Goal: Information Seeking & Learning: Understand process/instructions

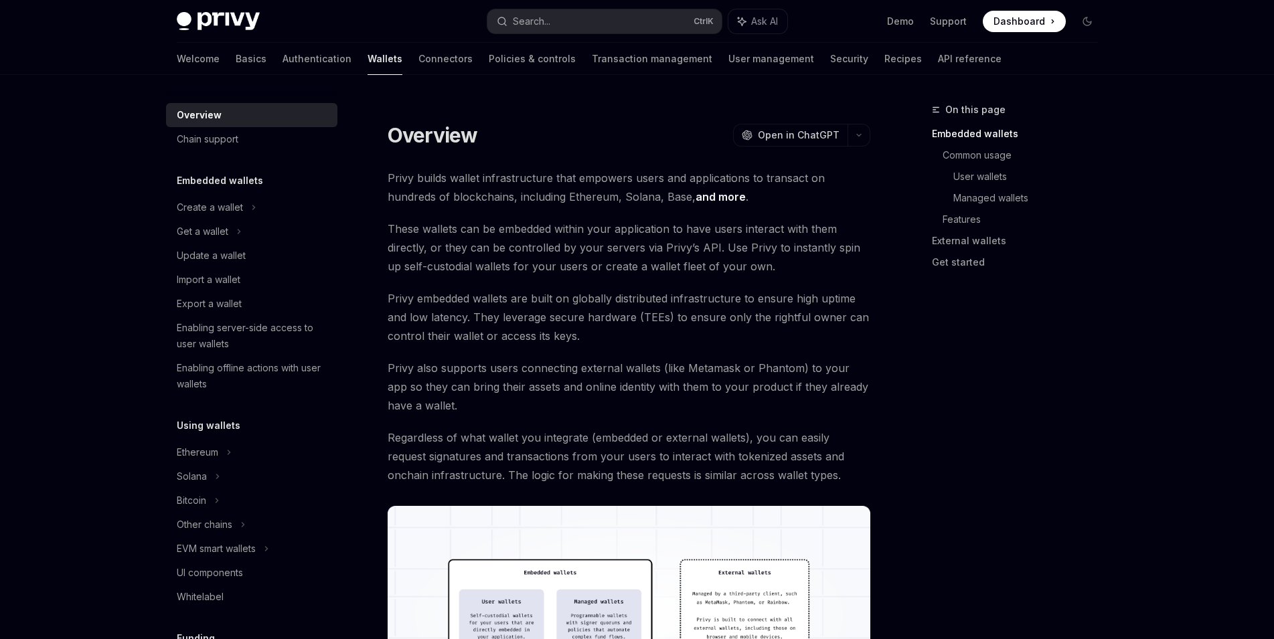
scroll to position [67, 0]
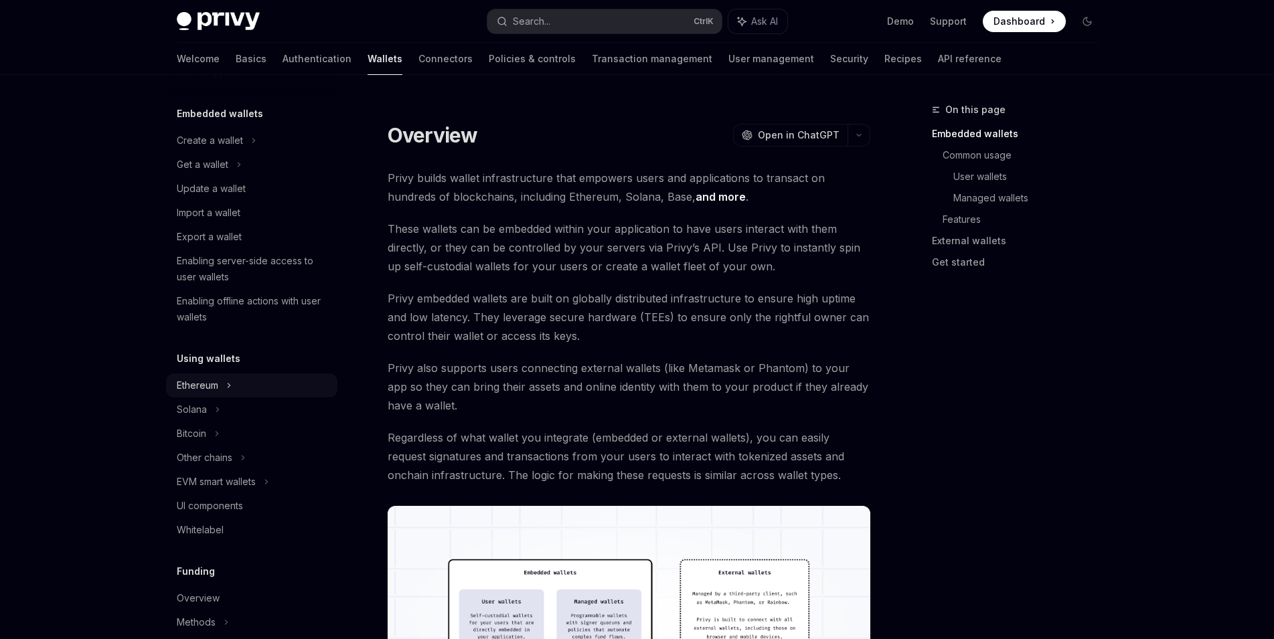
click at [251, 149] on icon at bounding box center [253, 141] width 5 height 16
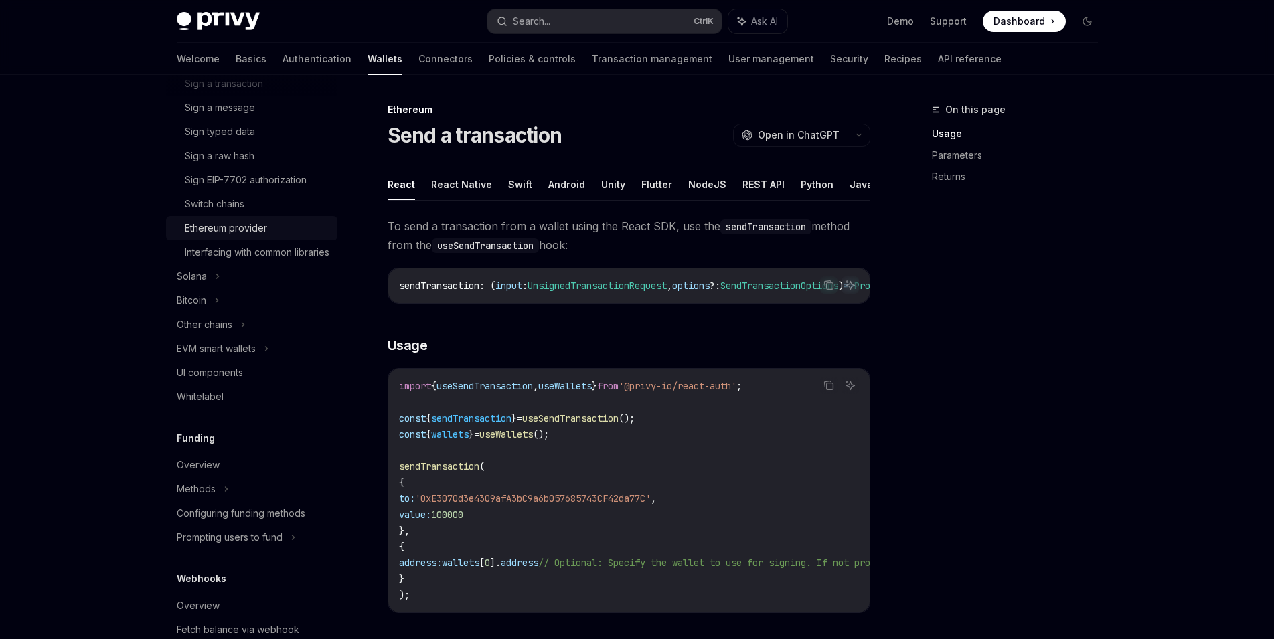
scroll to position [484, 0]
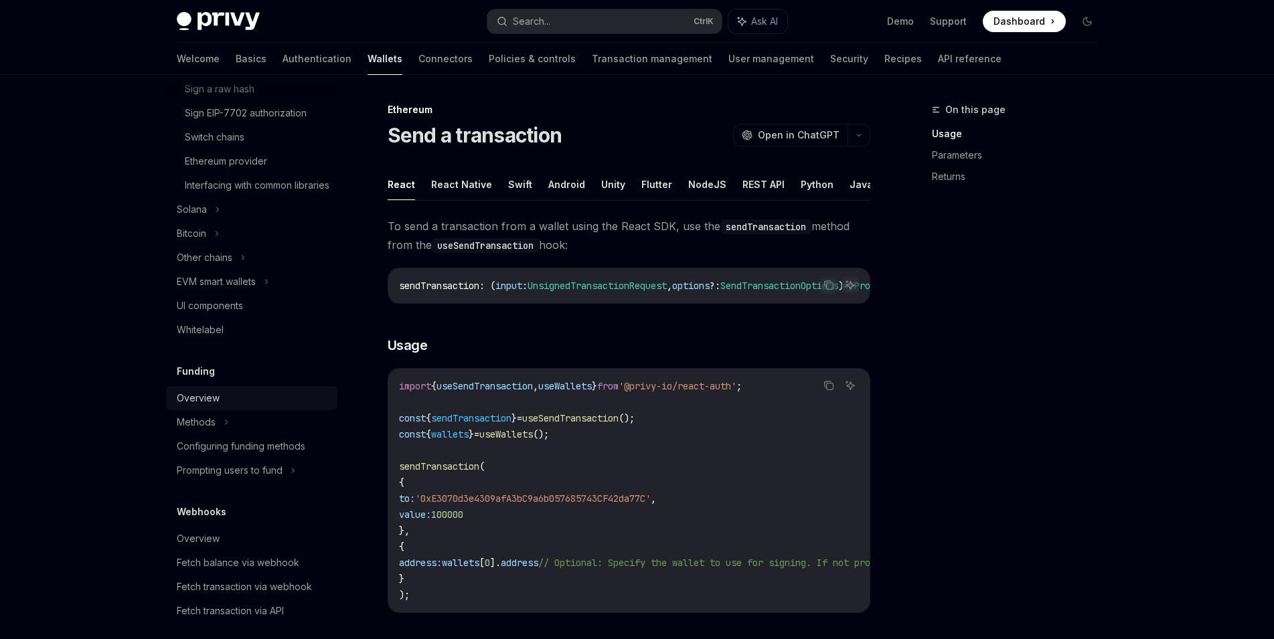
click at [230, 406] on div "Overview" at bounding box center [253, 398] width 153 height 16
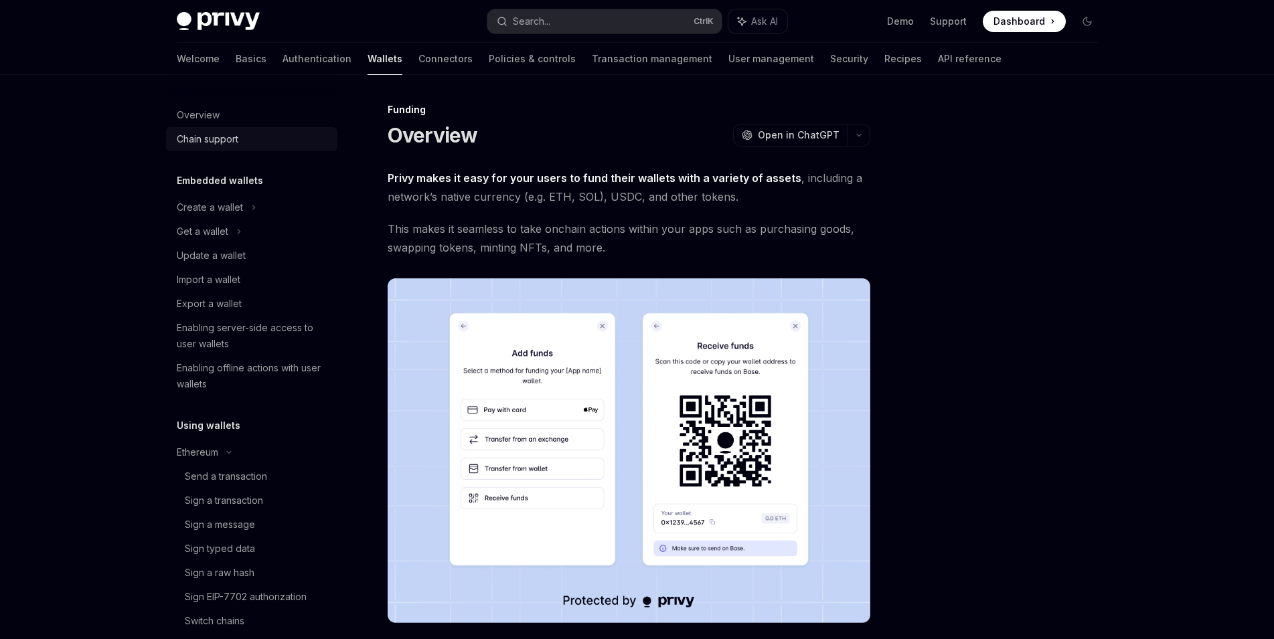
click at [220, 138] on div "Chain support" at bounding box center [208, 139] width 62 height 16
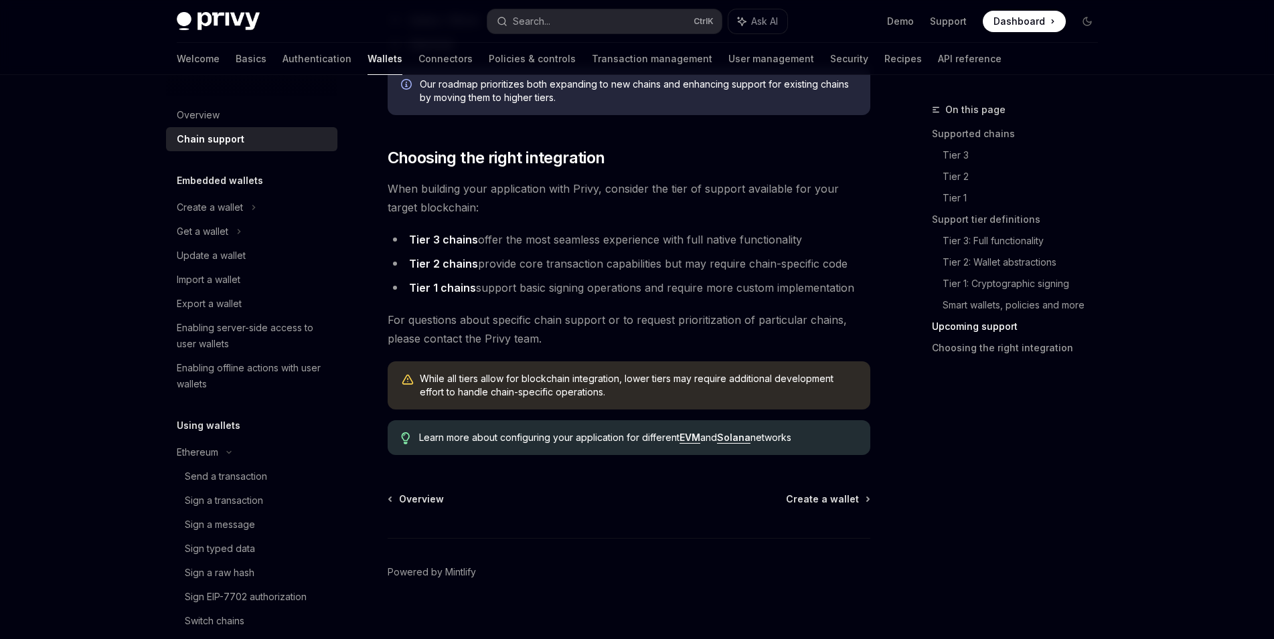
scroll to position [1621, 0]
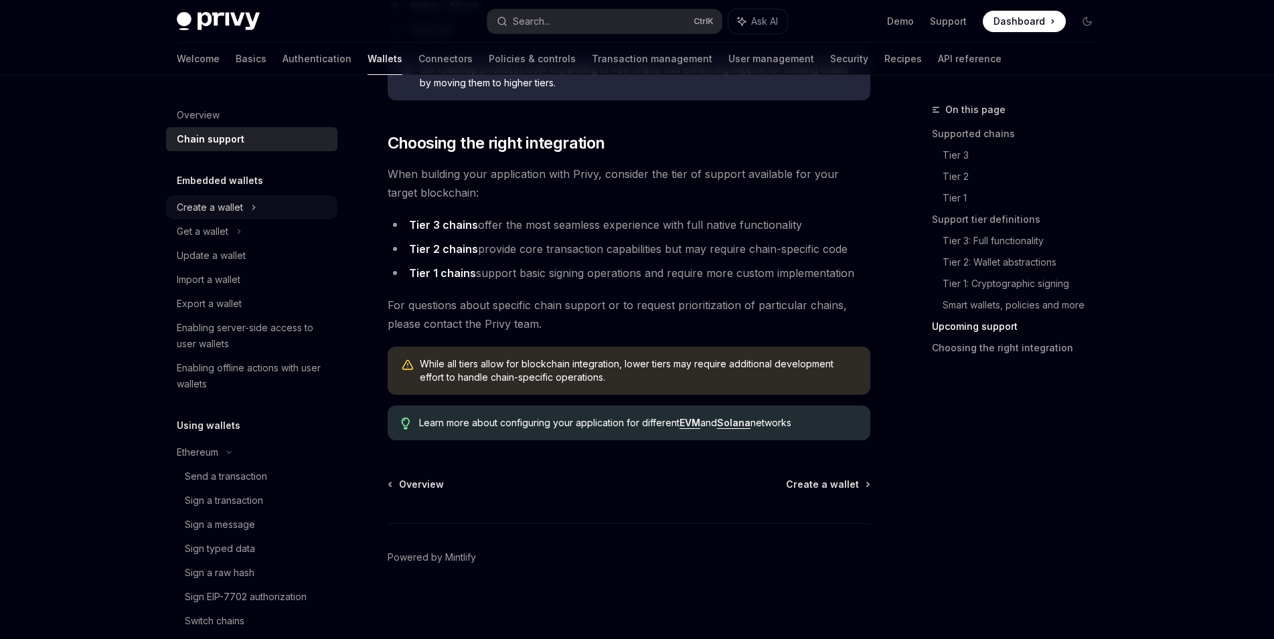
click at [254, 210] on icon at bounding box center [253, 207] width 5 height 16
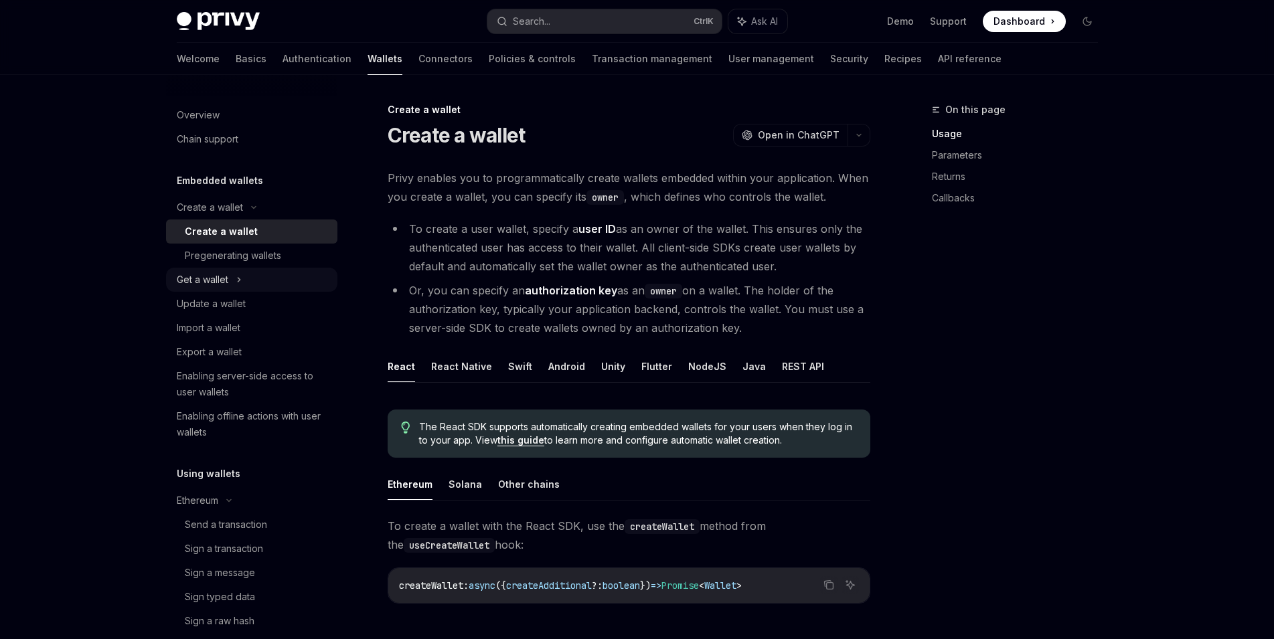
click at [243, 274] on div "Get a wallet" at bounding box center [251, 280] width 171 height 24
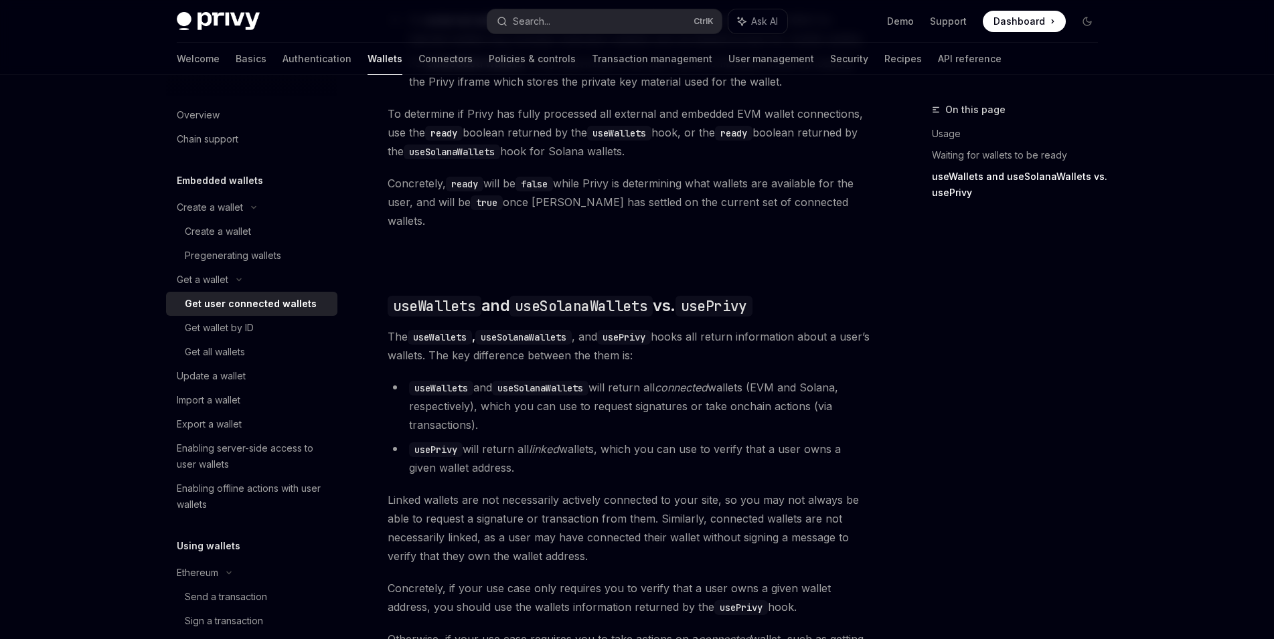
scroll to position [1170, 0]
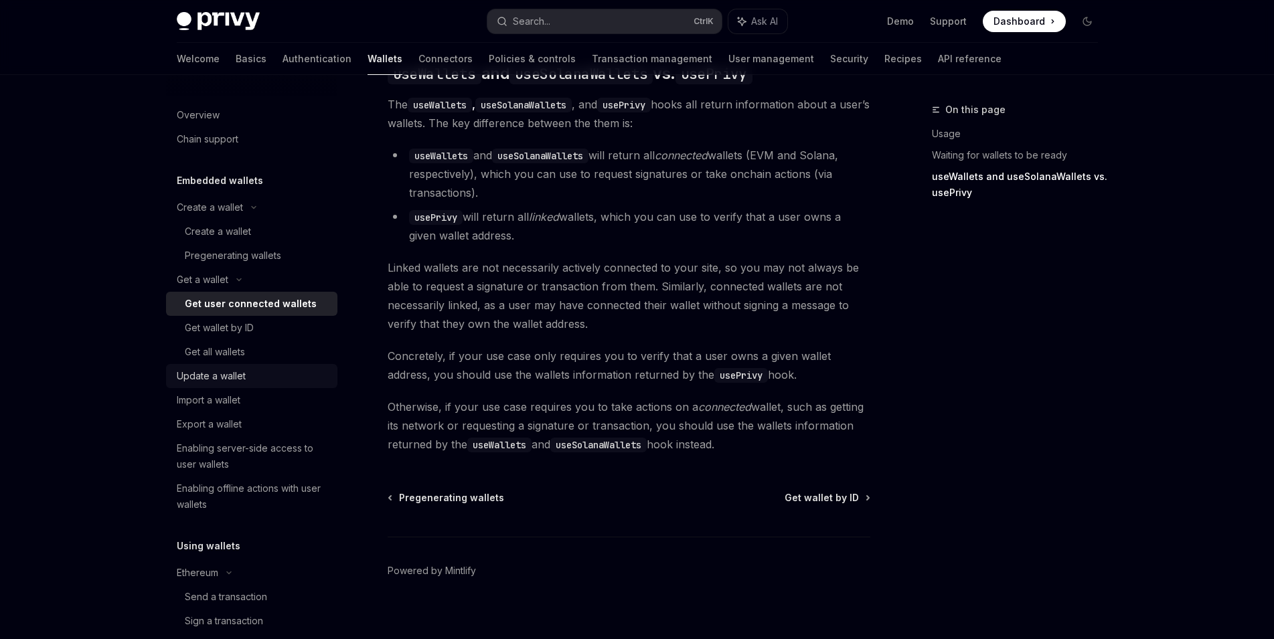
click at [231, 371] on div "Update a wallet" at bounding box center [211, 376] width 69 height 16
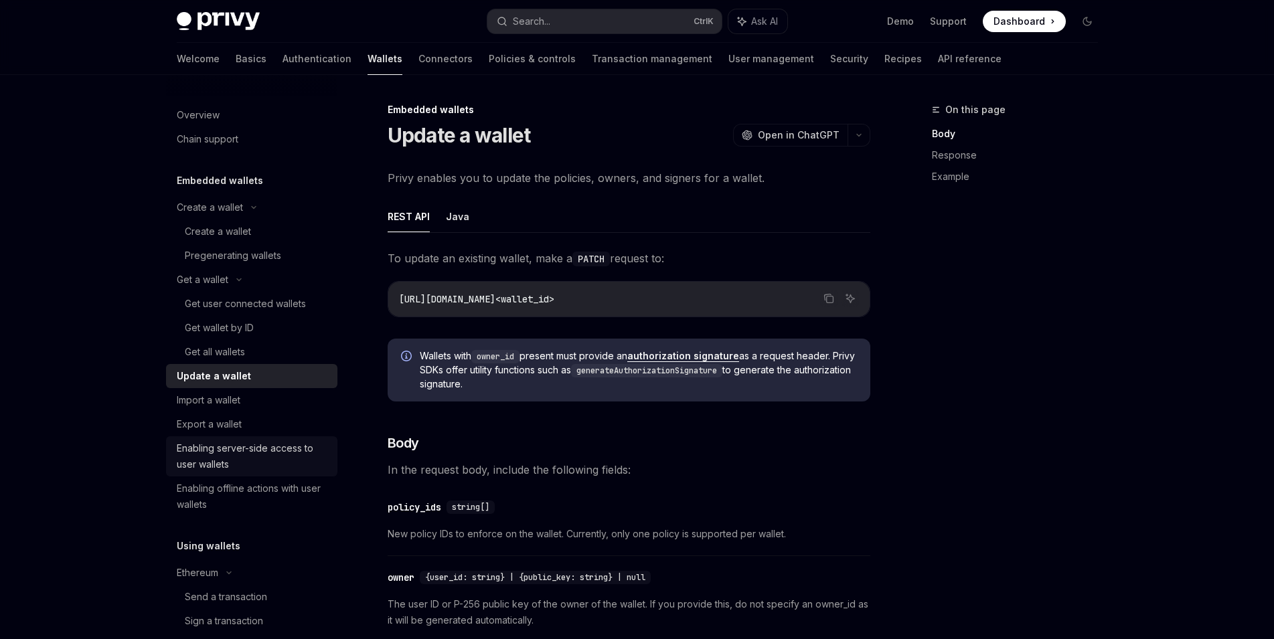
scroll to position [201, 0]
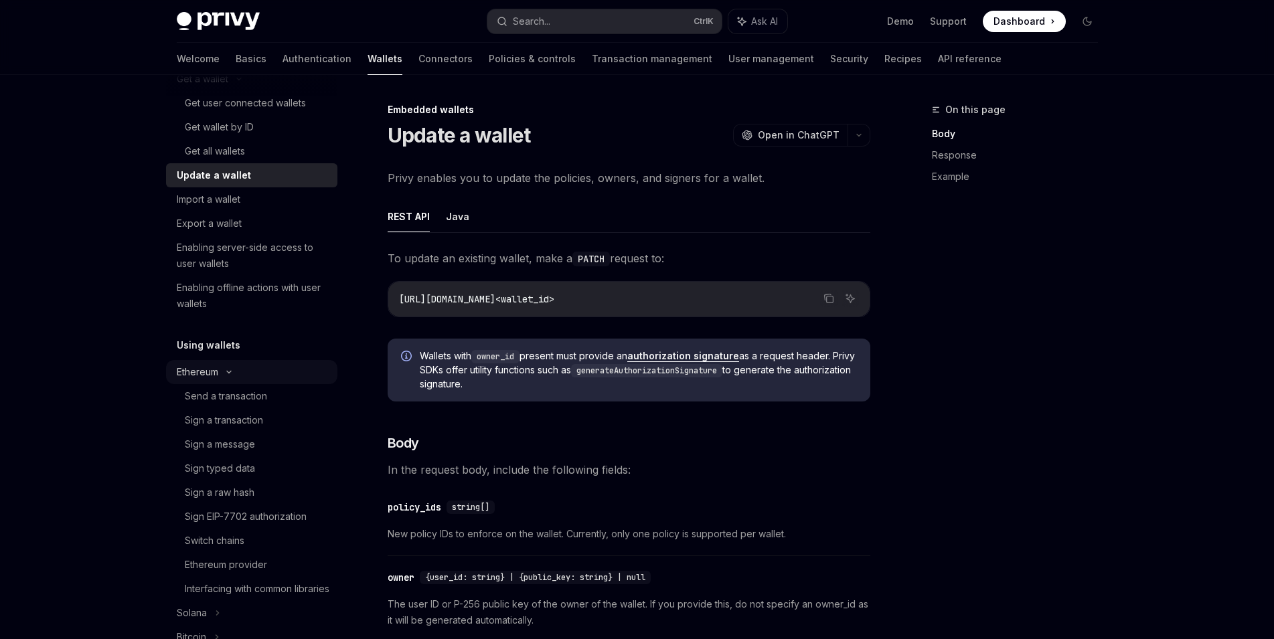
click at [218, 15] on div "Ethereum" at bounding box center [210, 7] width 66 height 16
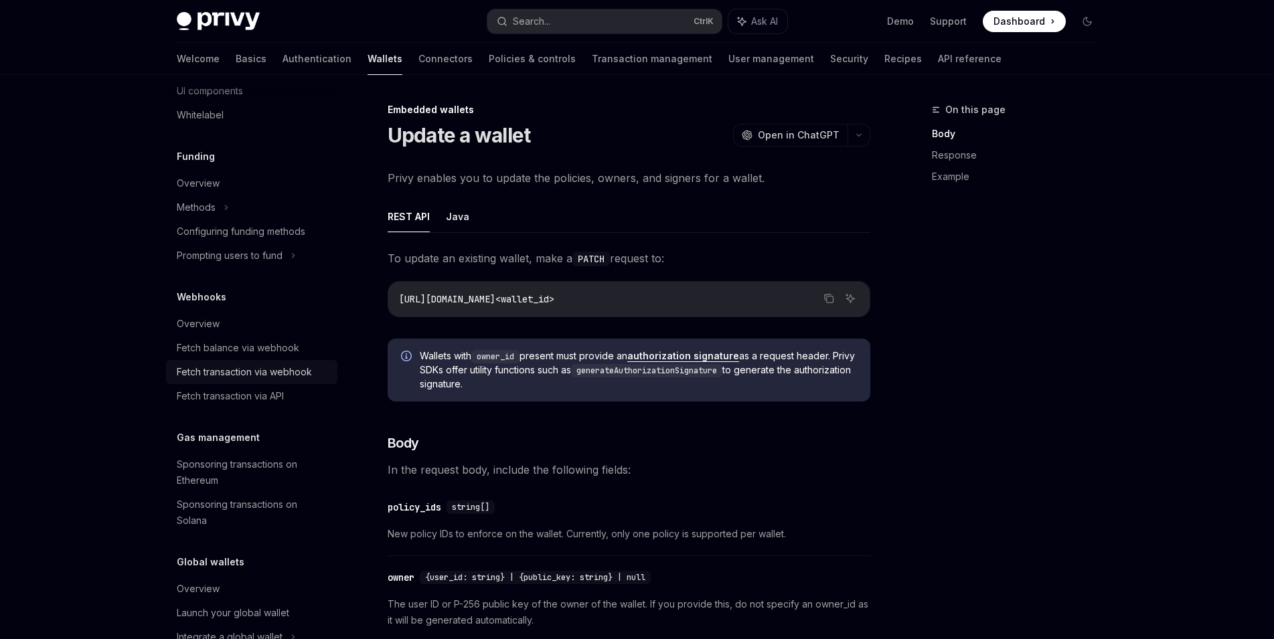
scroll to position [639, 0]
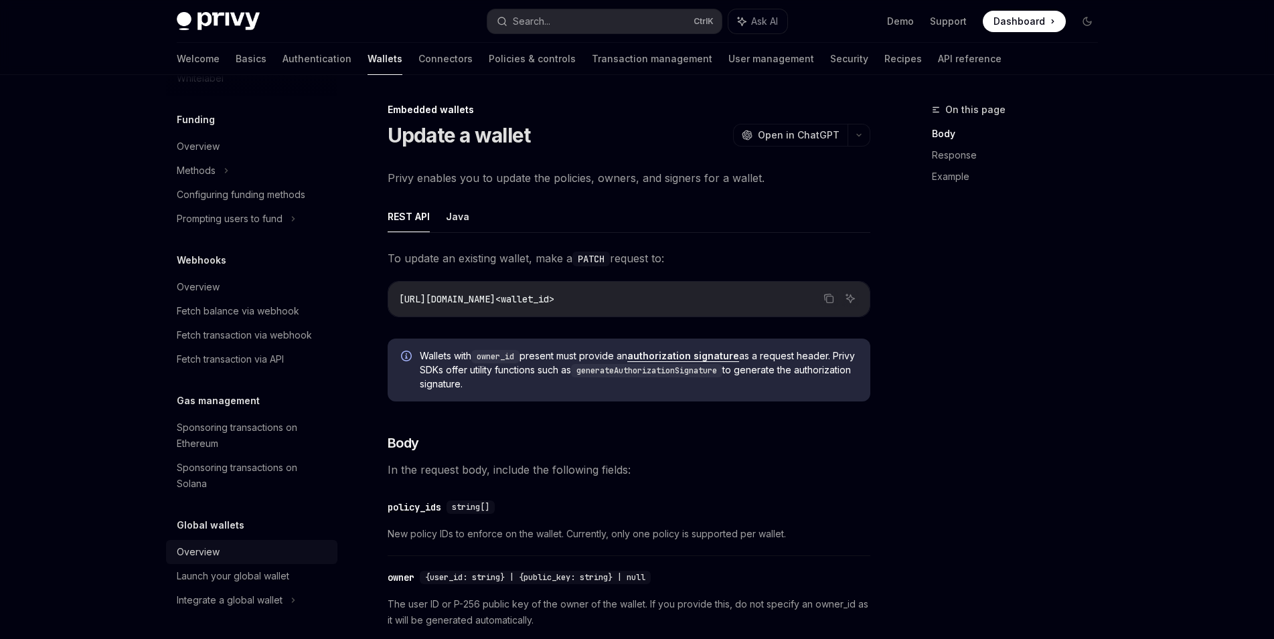
click at [200, 558] on div "Overview" at bounding box center [198, 552] width 43 height 16
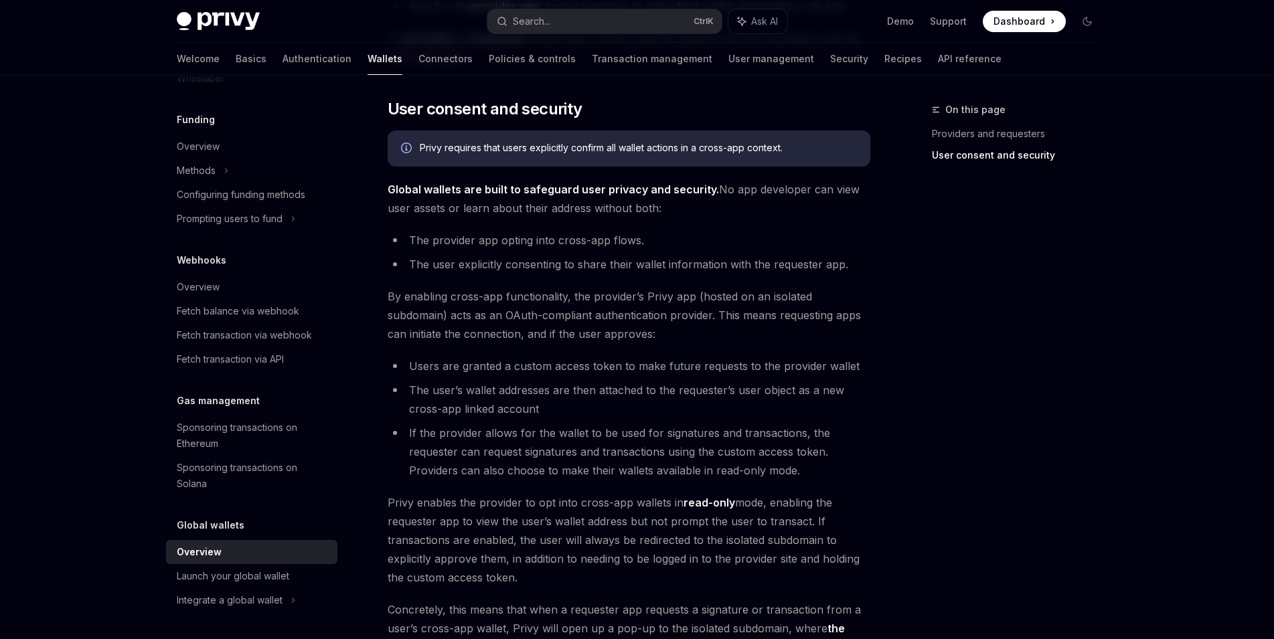
scroll to position [1057, 0]
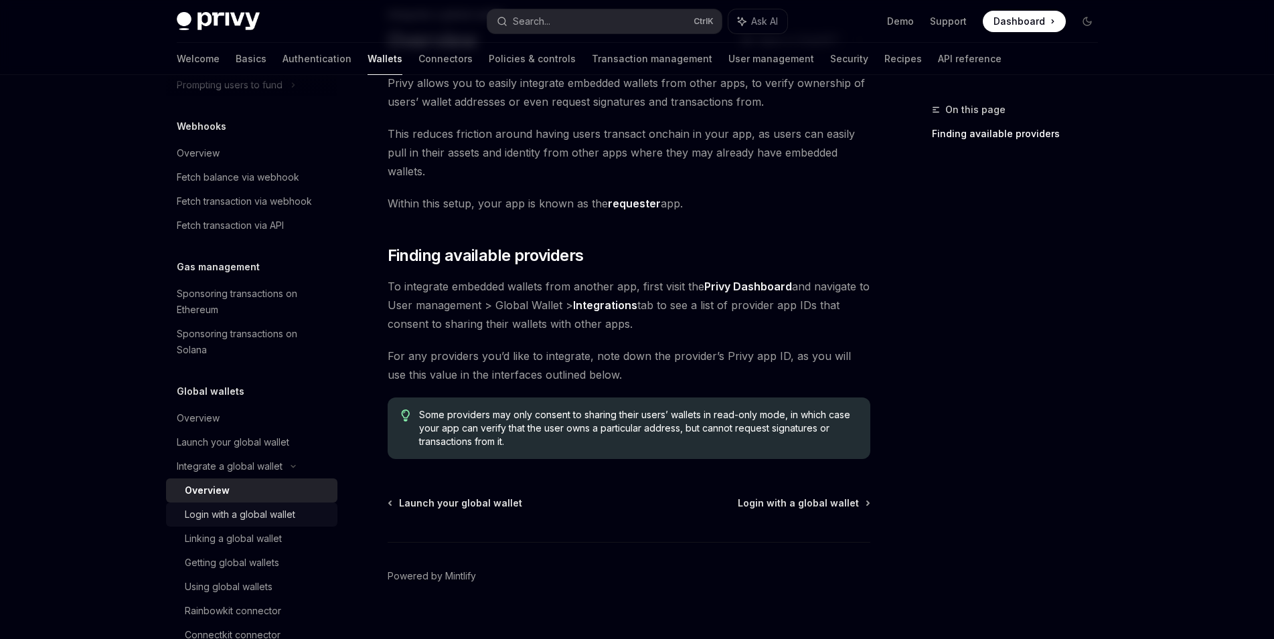
scroll to position [808, 0]
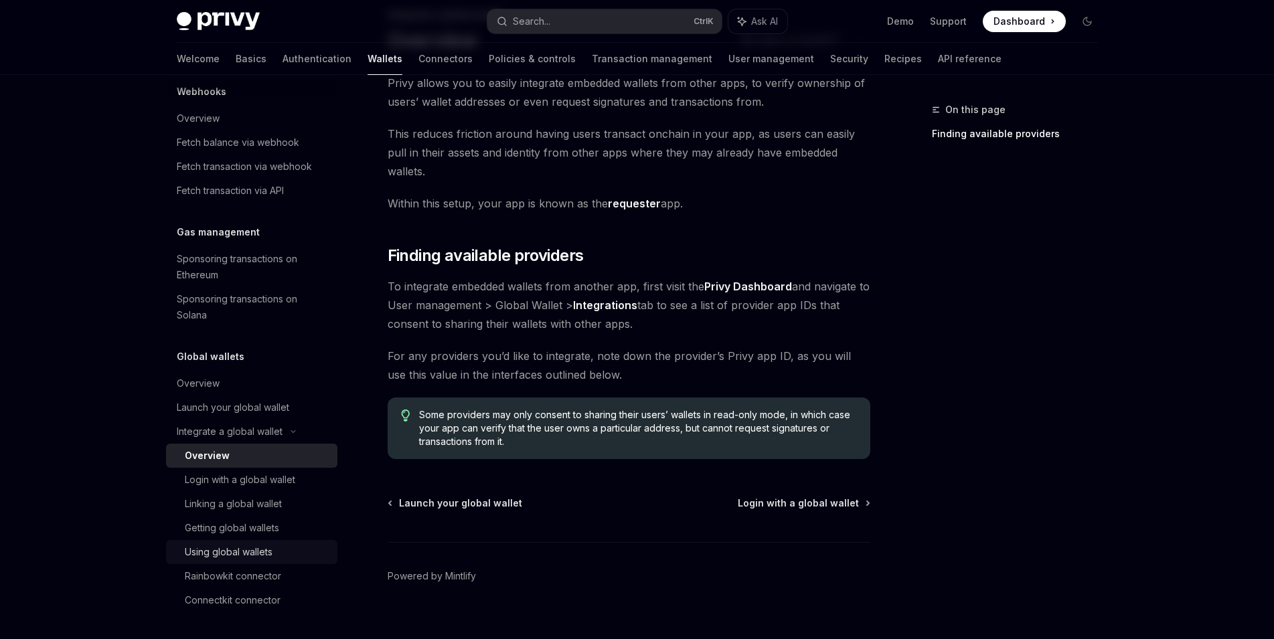
click at [268, 548] on div "Using global wallets" at bounding box center [229, 552] width 88 height 16
type textarea "*"
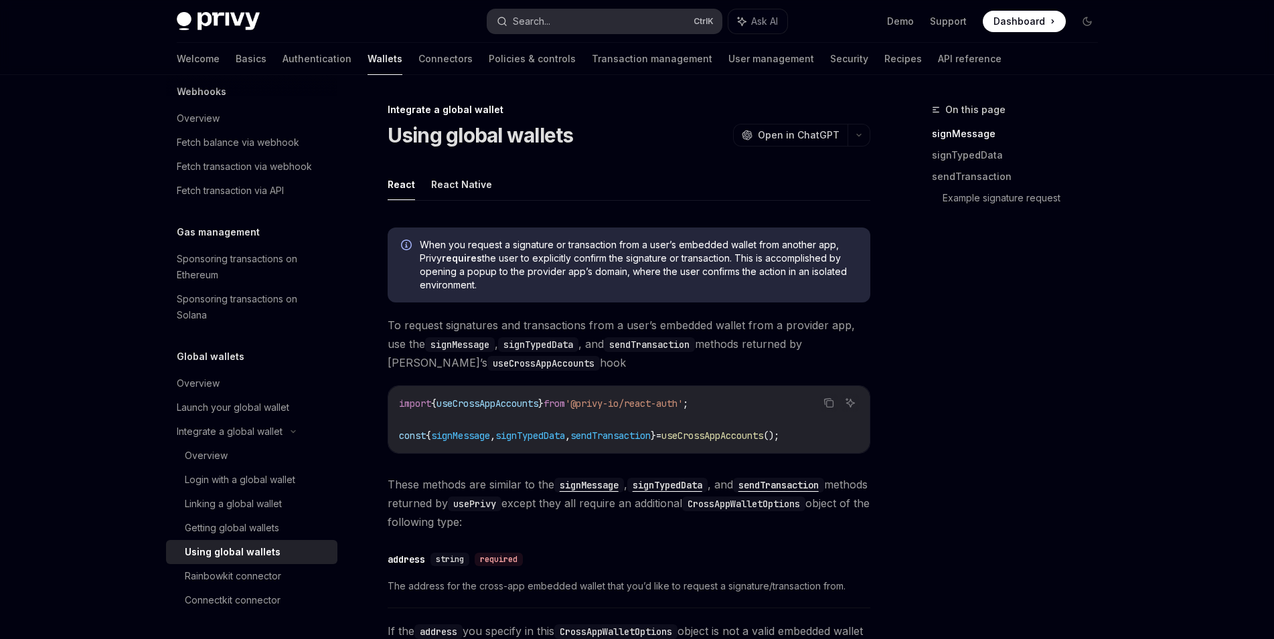
click at [540, 27] on div "Search..." at bounding box center [531, 21] width 37 height 16
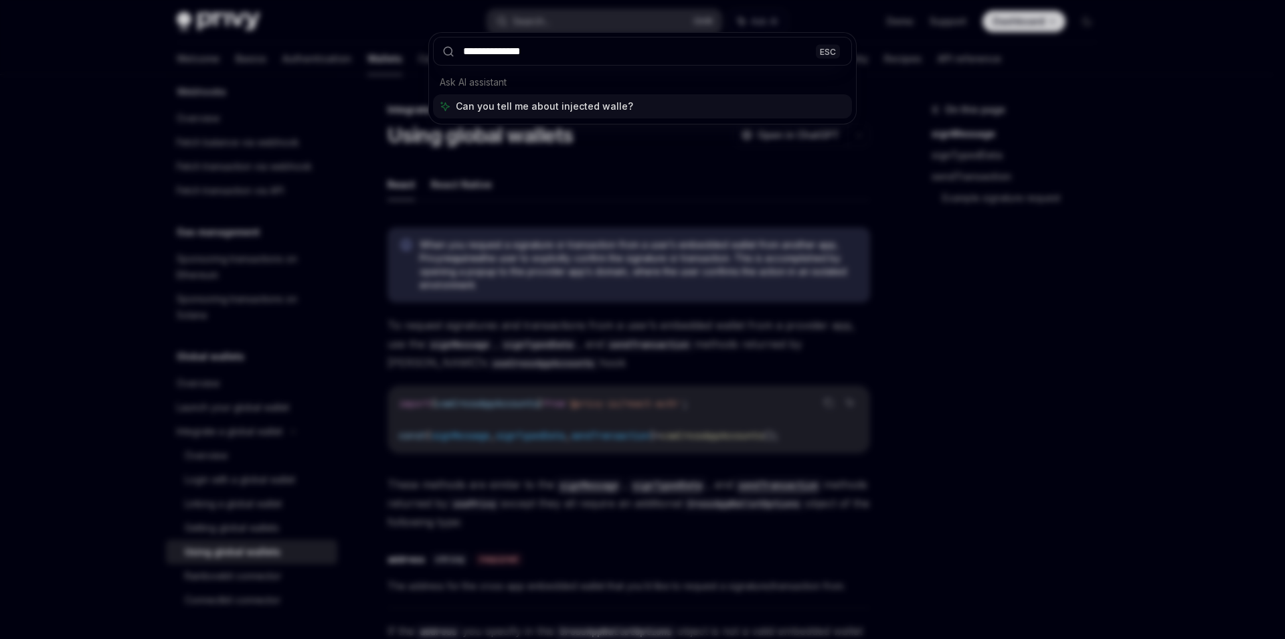
type input "**********"
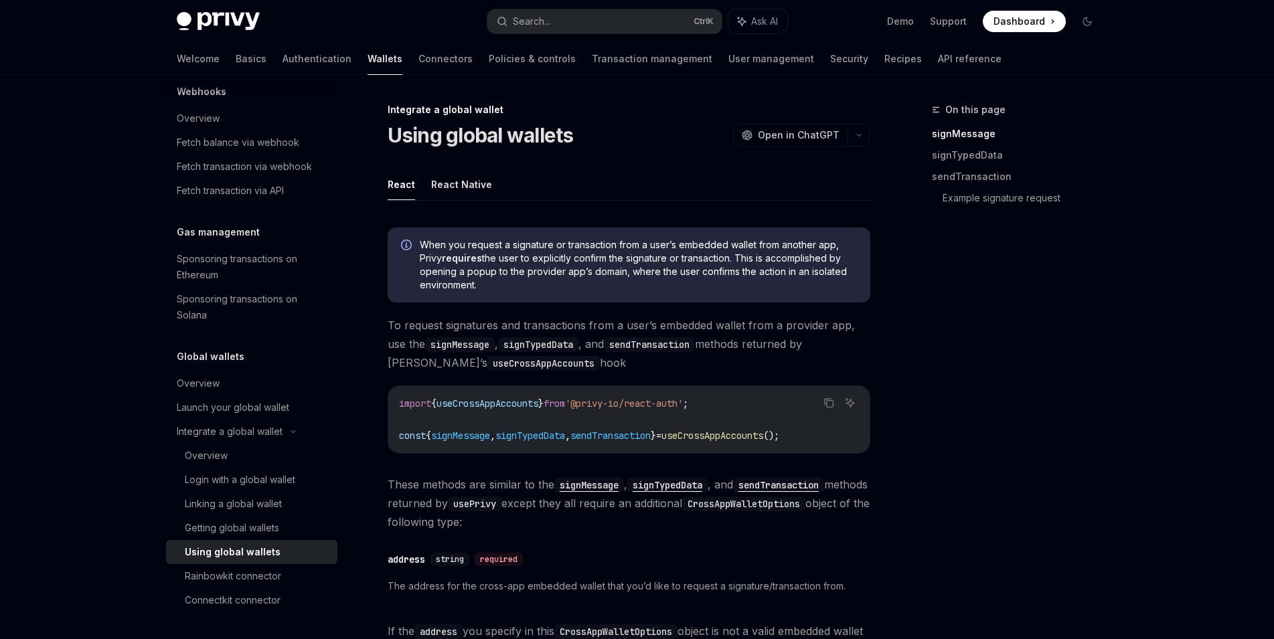
type textarea "*"
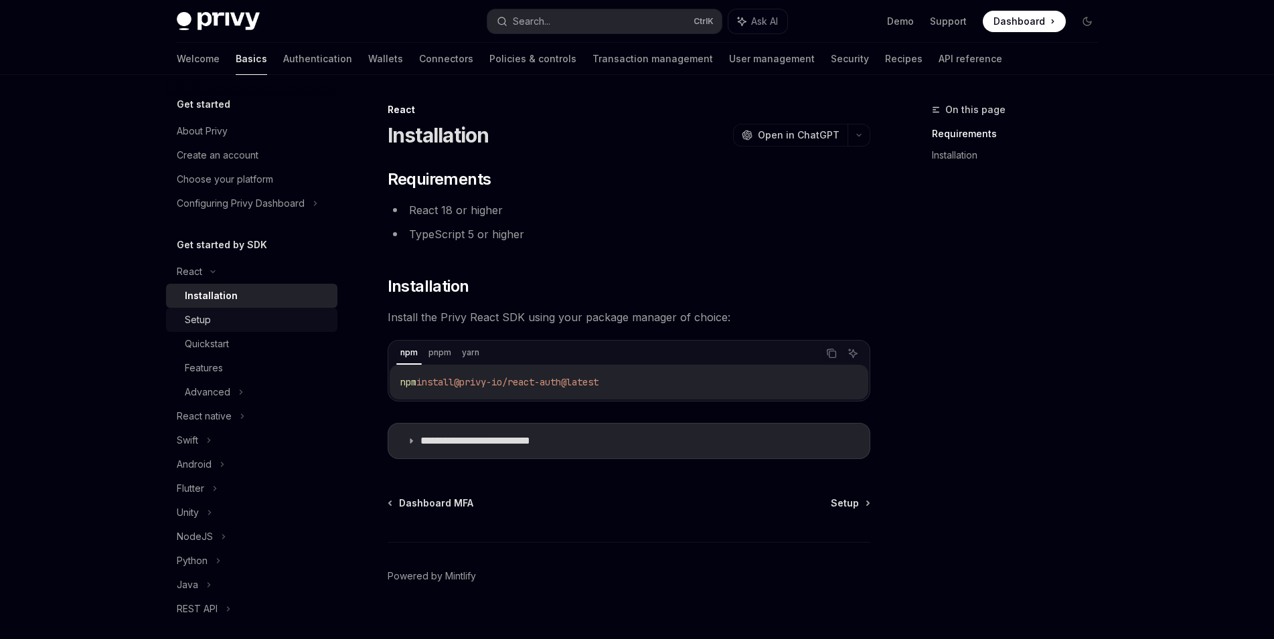
click at [260, 327] on div "Setup" at bounding box center [257, 320] width 145 height 16
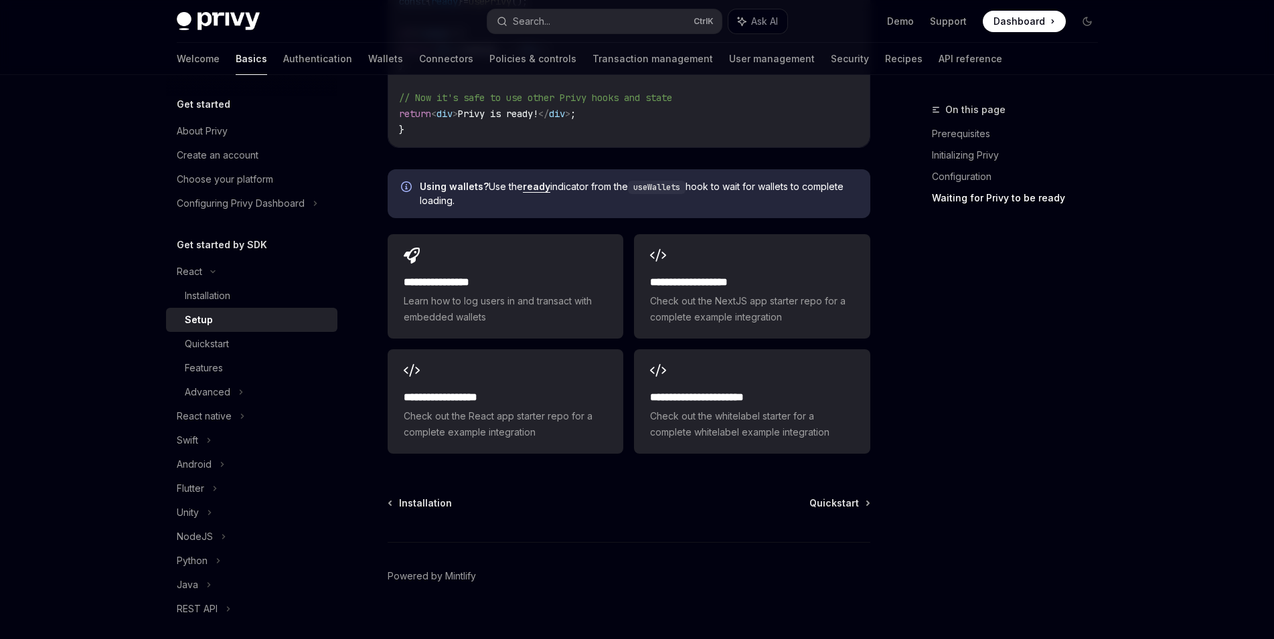
scroll to position [1325, 0]
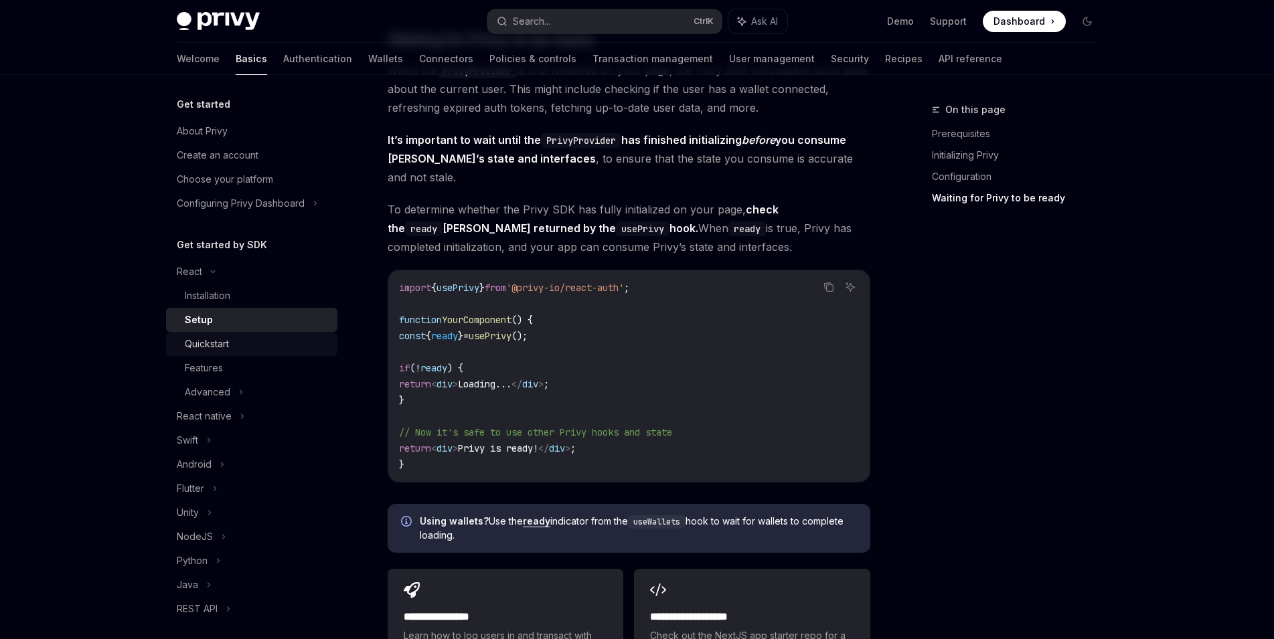
click at [228, 347] on div "Quickstart" at bounding box center [207, 344] width 44 height 16
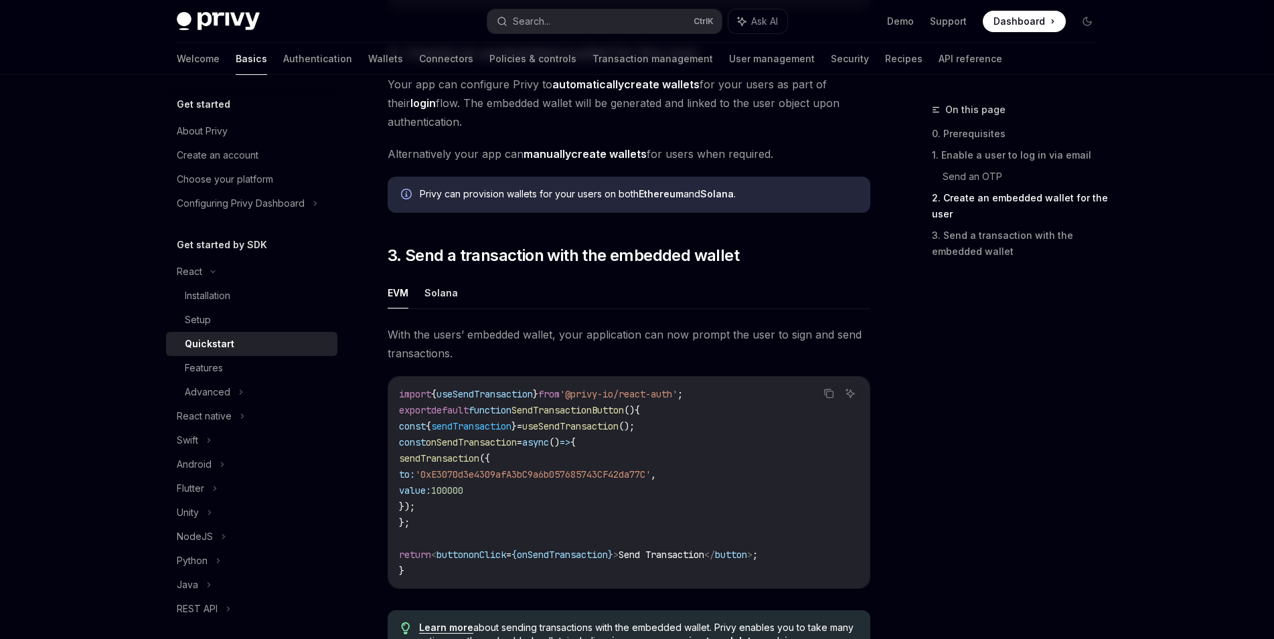
scroll to position [1205, 0]
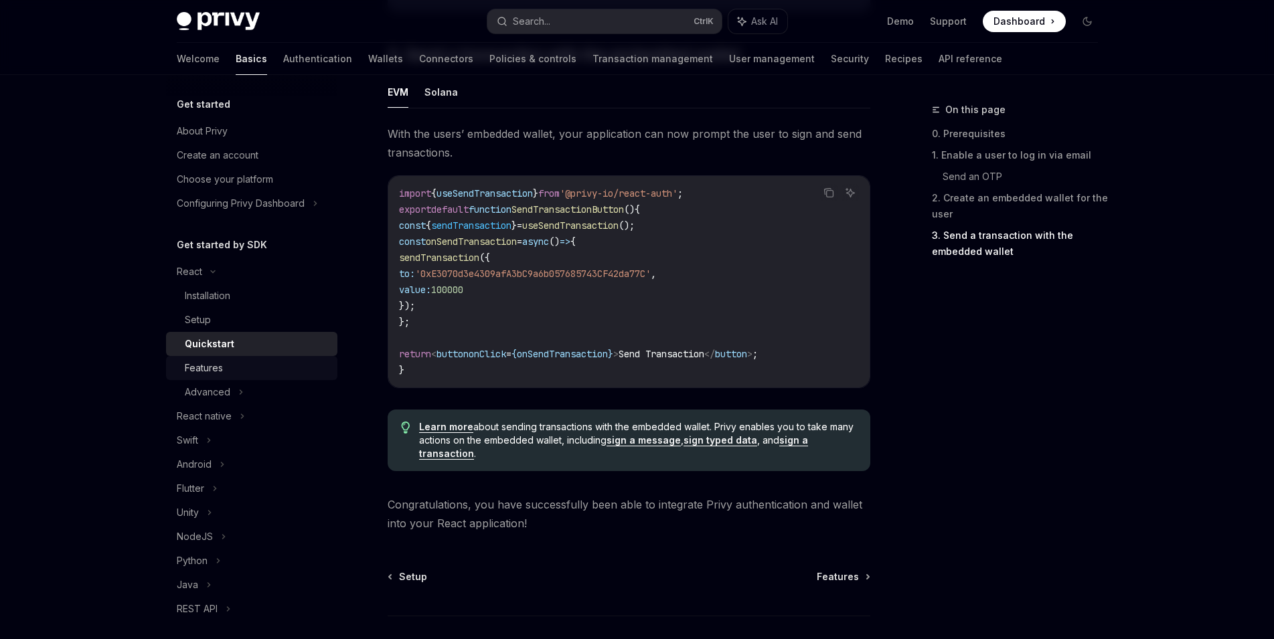
click at [222, 374] on div "Features" at bounding box center [204, 368] width 38 height 16
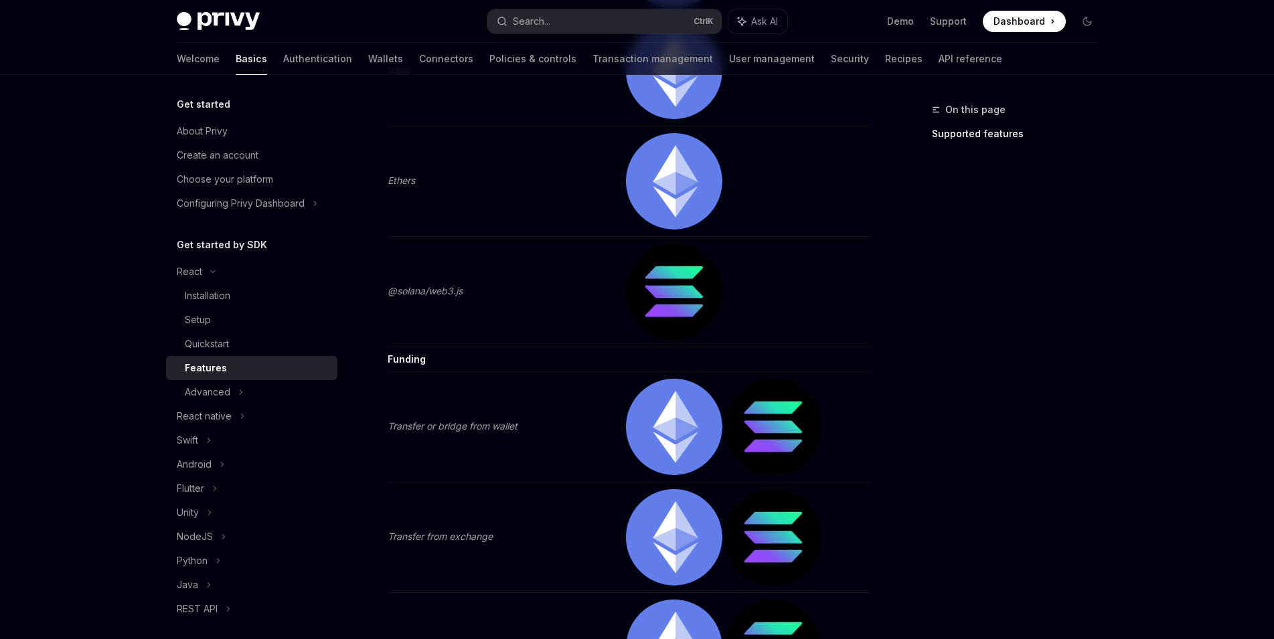
scroll to position [2807, 0]
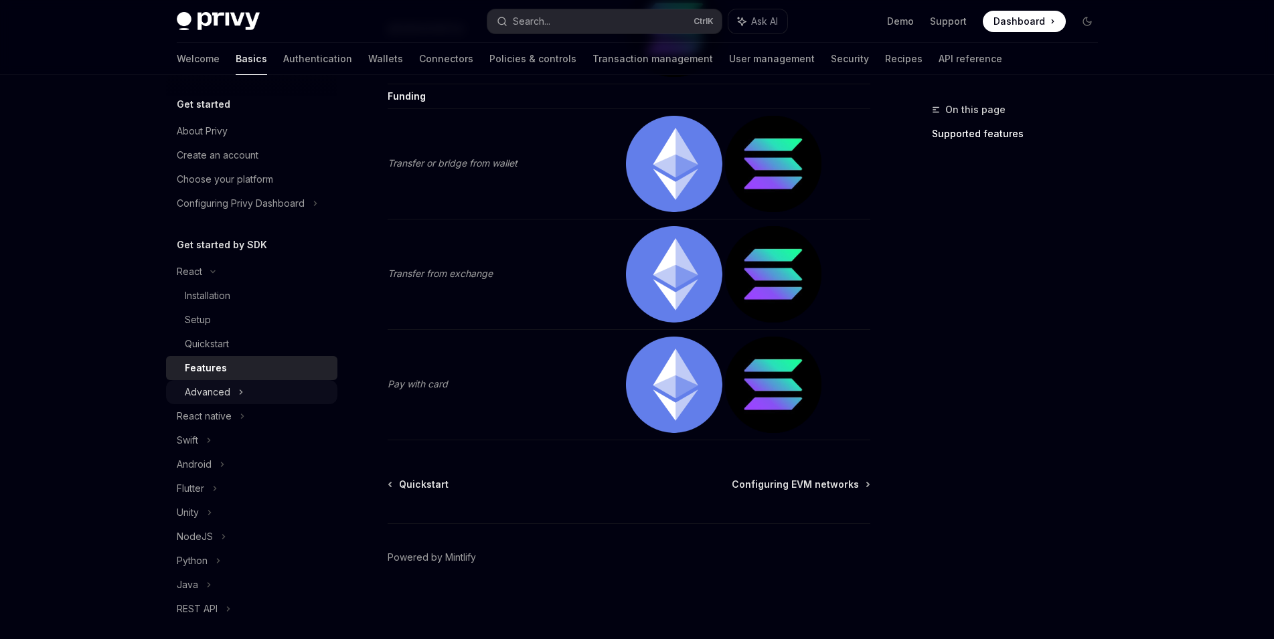
click at [256, 386] on div "Advanced" at bounding box center [251, 392] width 171 height 24
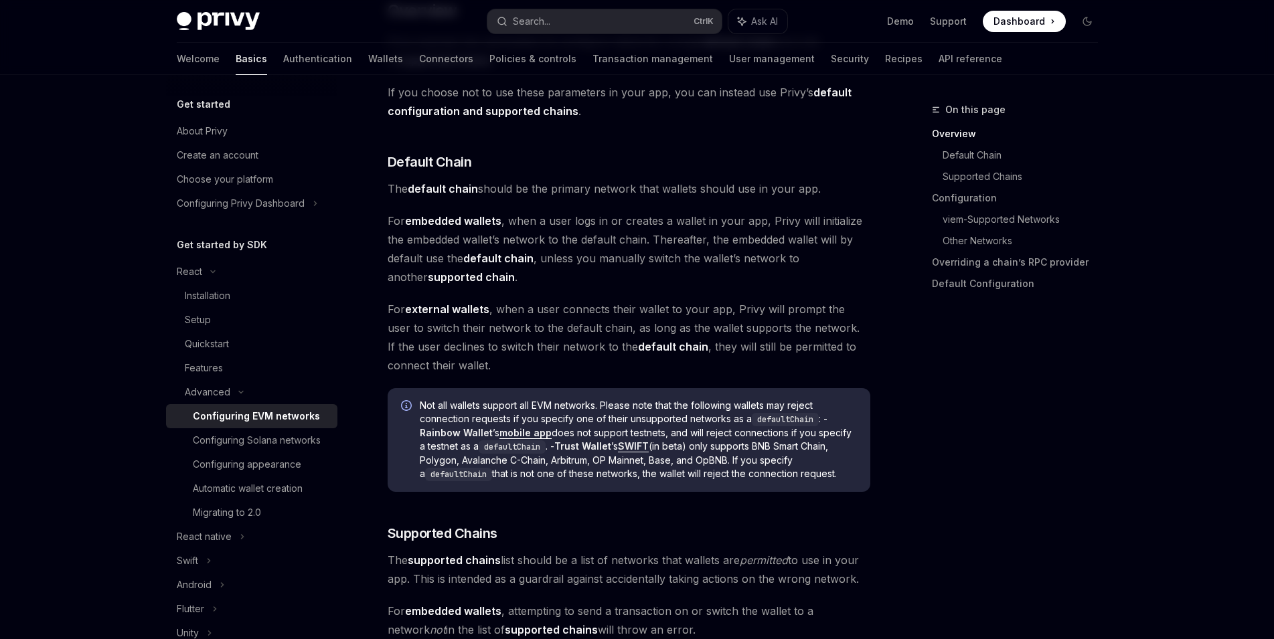
scroll to position [469, 0]
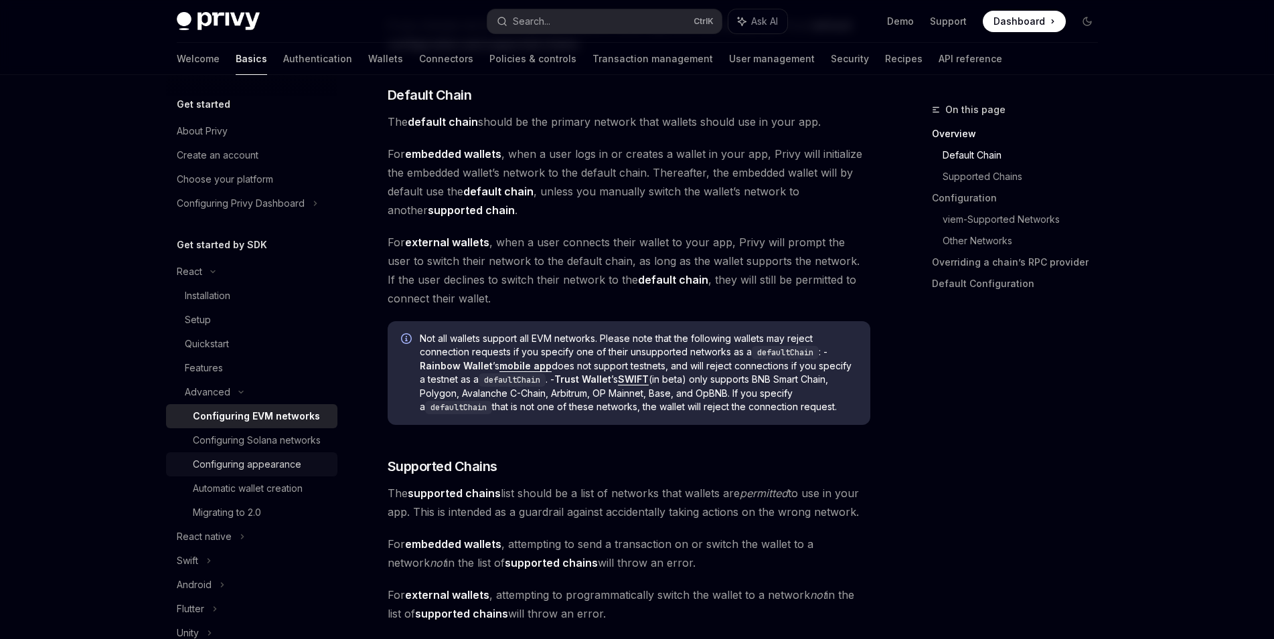
click at [289, 473] on div "Configuring appearance" at bounding box center [247, 465] width 108 height 16
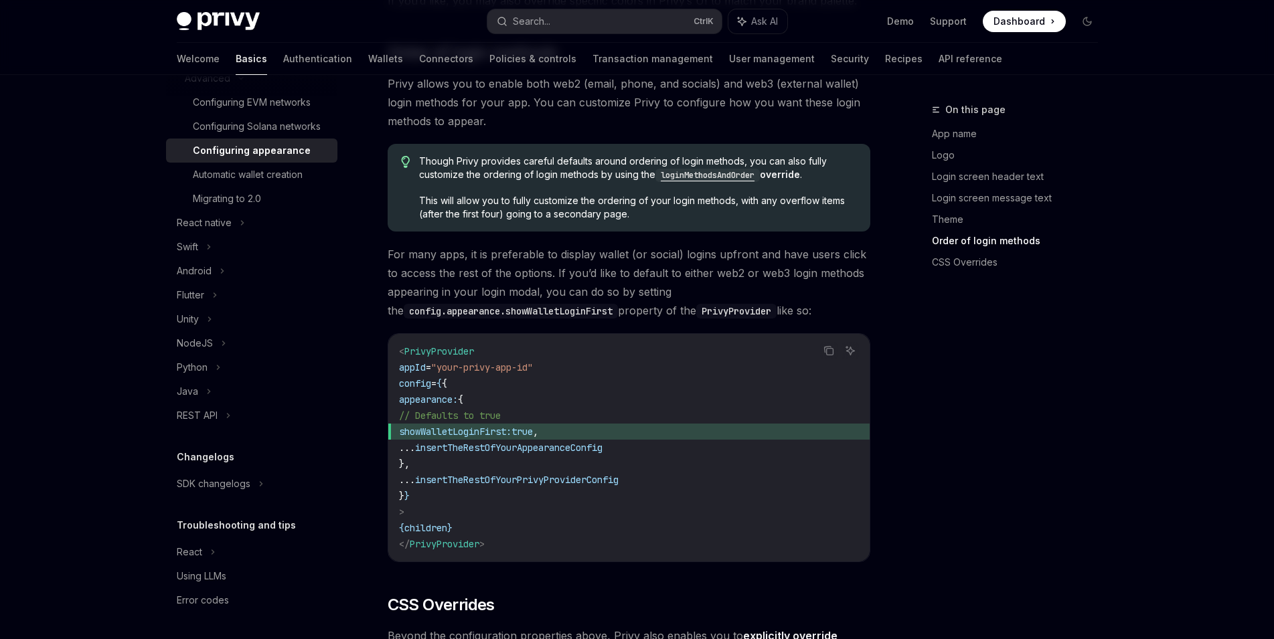
scroll to position [2551, 0]
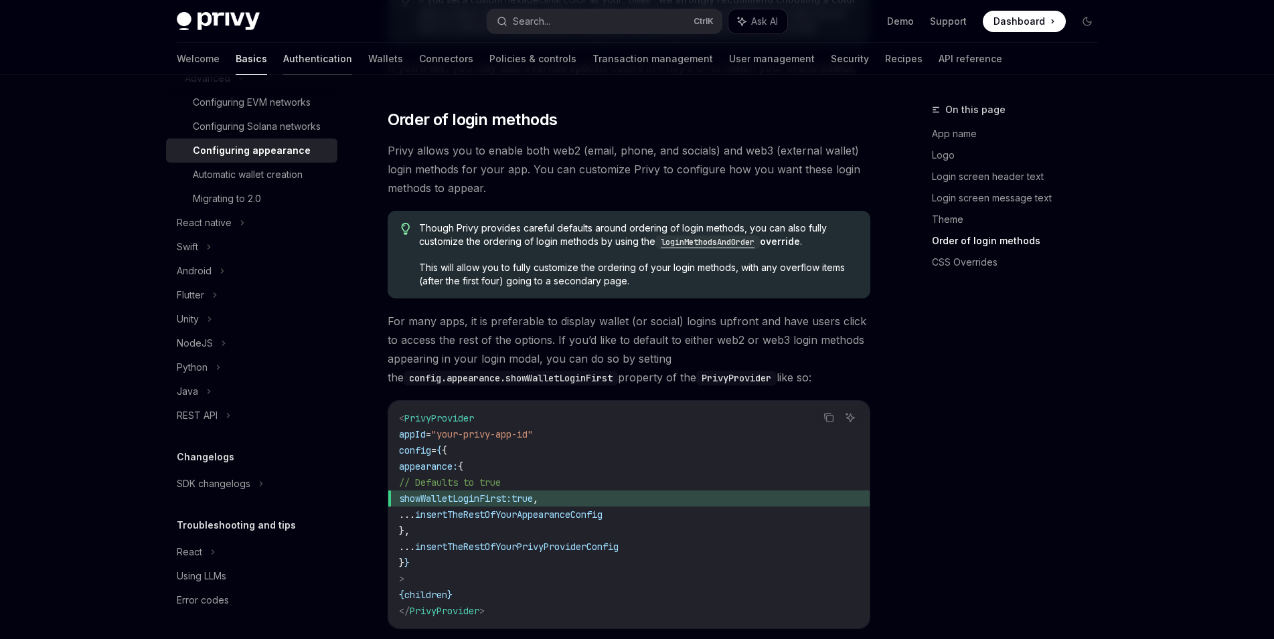
click at [283, 62] on link "Authentication" at bounding box center [317, 59] width 69 height 32
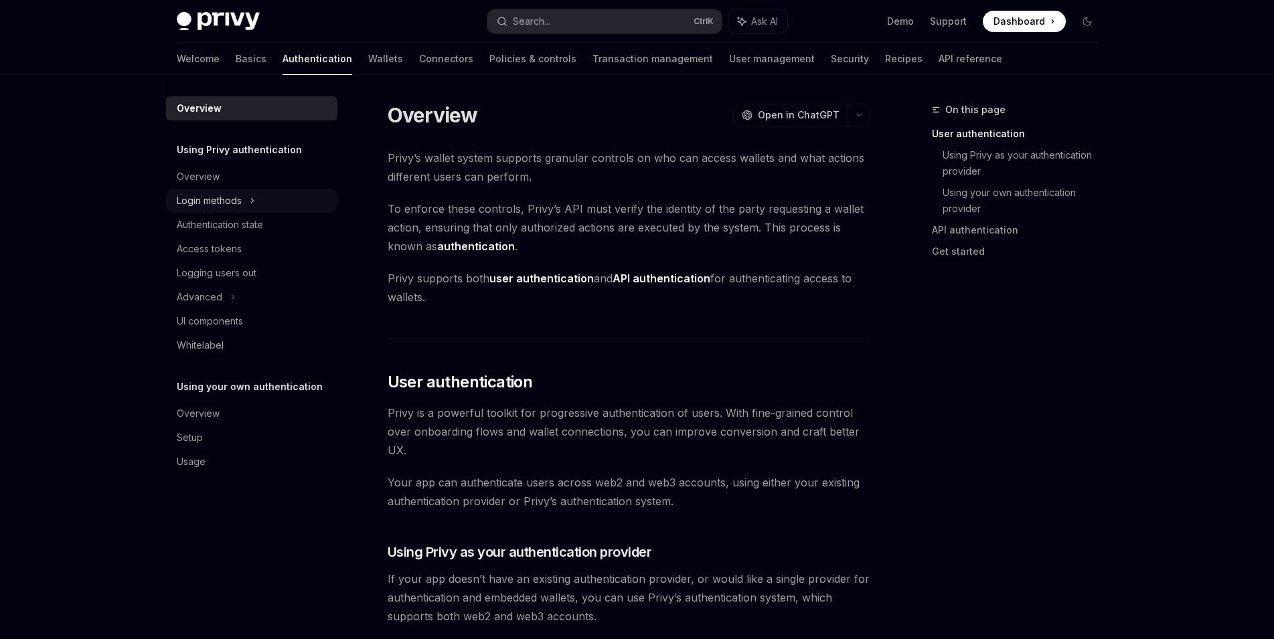
click at [256, 201] on div "Login methods" at bounding box center [251, 201] width 171 height 24
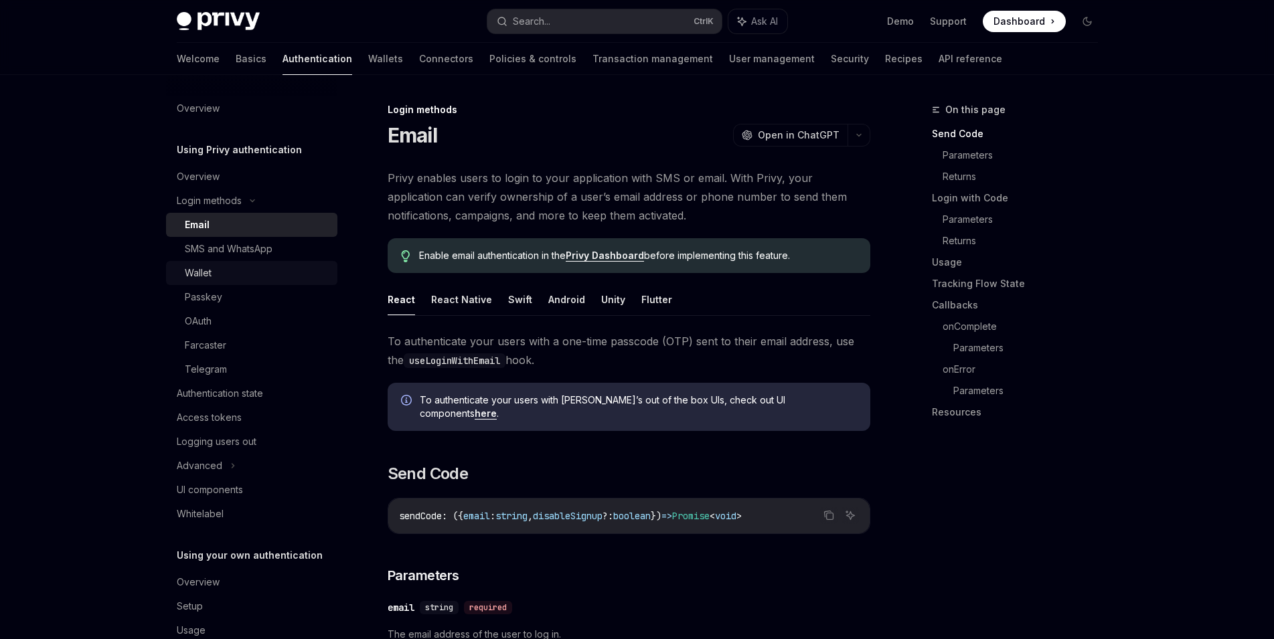
click at [234, 272] on div "Wallet" at bounding box center [257, 273] width 145 height 16
type textarea "*"
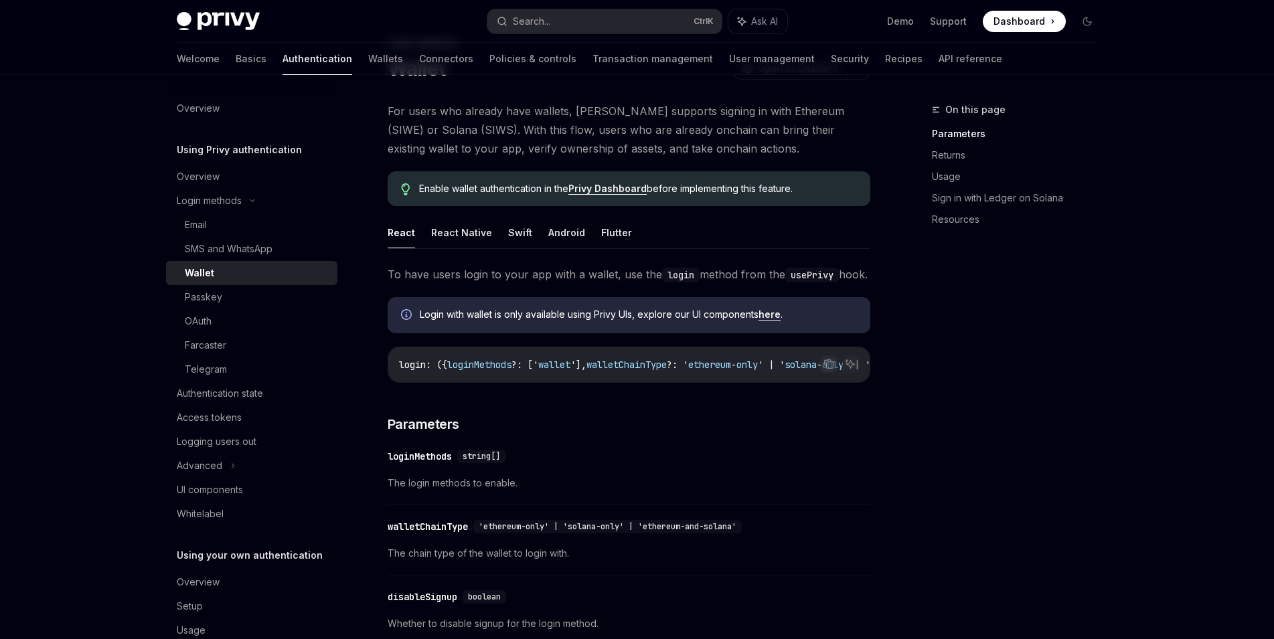
scroll to position [134, 0]
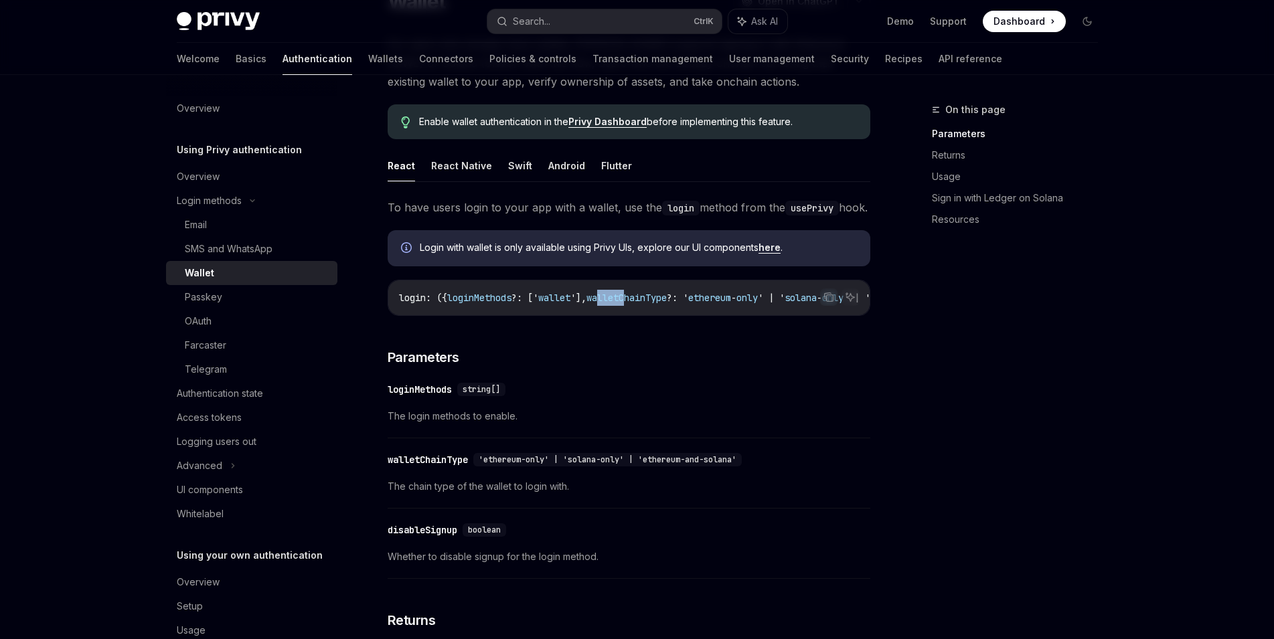
drag, startPoint x: 619, startPoint y: 333, endPoint x: 648, endPoint y: 335, distance: 29.5
click at [648, 315] on div "login : ({ loginMethods ?: [' wallet '], walletChainType ?: ' ethereum - only '…" at bounding box center [628, 297] width 481 height 35
click at [661, 304] on span "walletChainType" at bounding box center [626, 298] width 80 height 12
drag, startPoint x: 617, startPoint y: 333, endPoint x: 673, endPoint y: 335, distance: 56.3
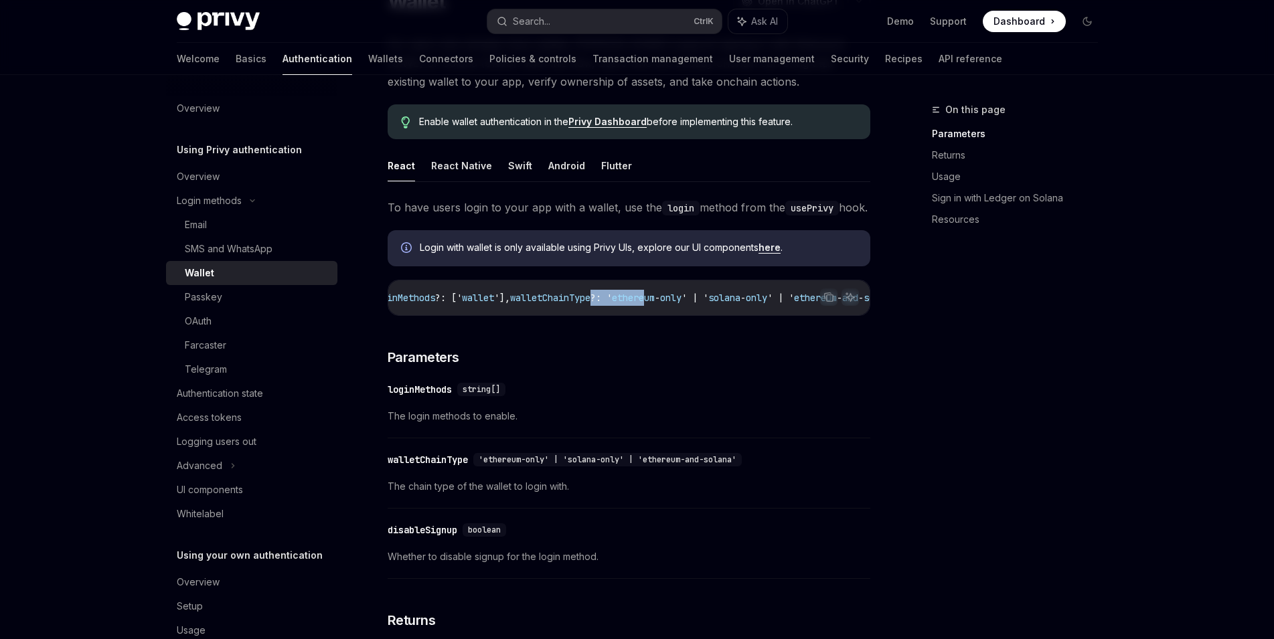
click at [673, 315] on div "login : ({ loginMethods ?: [' wallet '], walletChainType ?: ' ethereum - only '…" at bounding box center [628, 297] width 481 height 35
click at [612, 304] on span "?: '" at bounding box center [600, 298] width 21 height 12
drag, startPoint x: 617, startPoint y: 332, endPoint x: 649, endPoint y: 335, distance: 32.9
click at [649, 315] on div "login : ({ loginMethods ?: [' wallet '], walletChainType ?: ' ethereum - only '…" at bounding box center [628, 297] width 481 height 35
click at [612, 304] on span "?: '" at bounding box center [600, 298] width 21 height 12
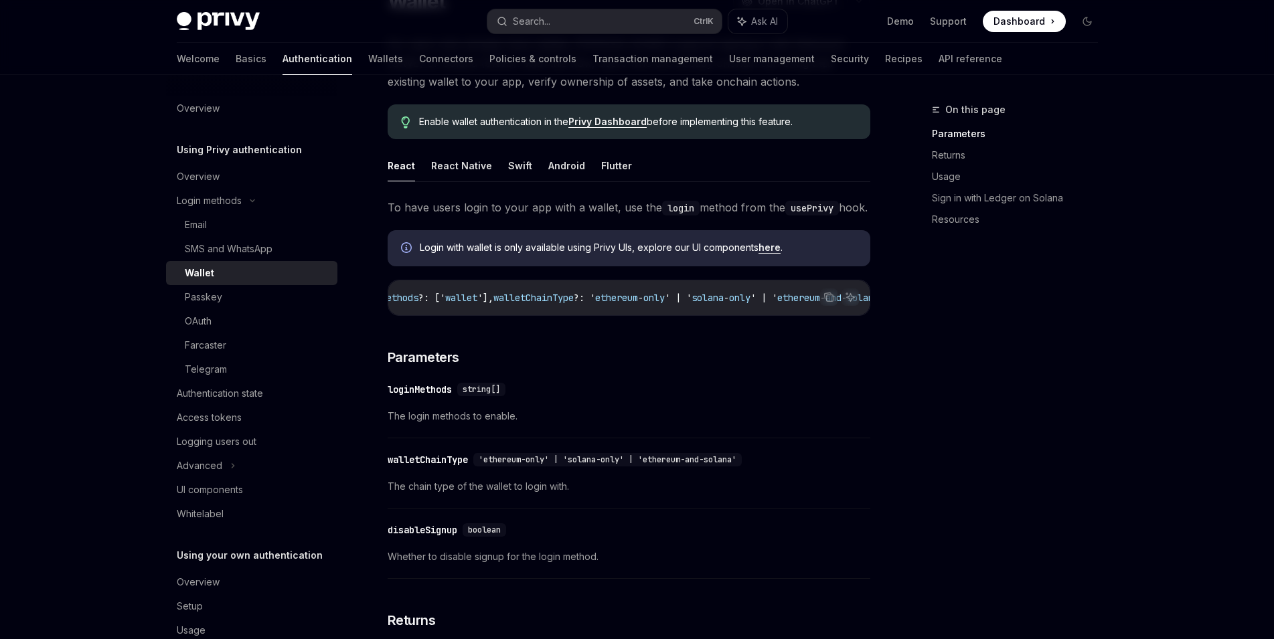
scroll to position [0, 0]
drag, startPoint x: 607, startPoint y: 317, endPoint x: 791, endPoint y: 321, distance: 183.5
click at [791, 304] on span "login : ({ loginMethods ?: [' wallet '], walletChainType ?: ' ethereum - only '…" at bounding box center [774, 298] width 750 height 12
copy span "walletChainType ?: ' ethereum - only '"
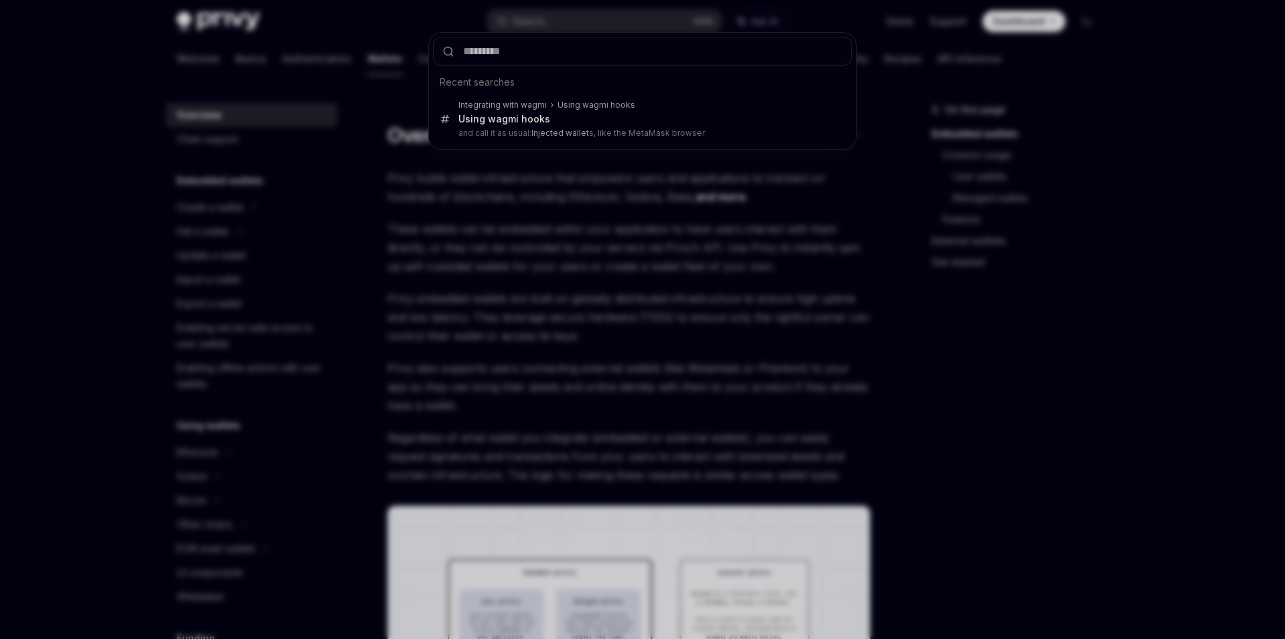
type input "**********"
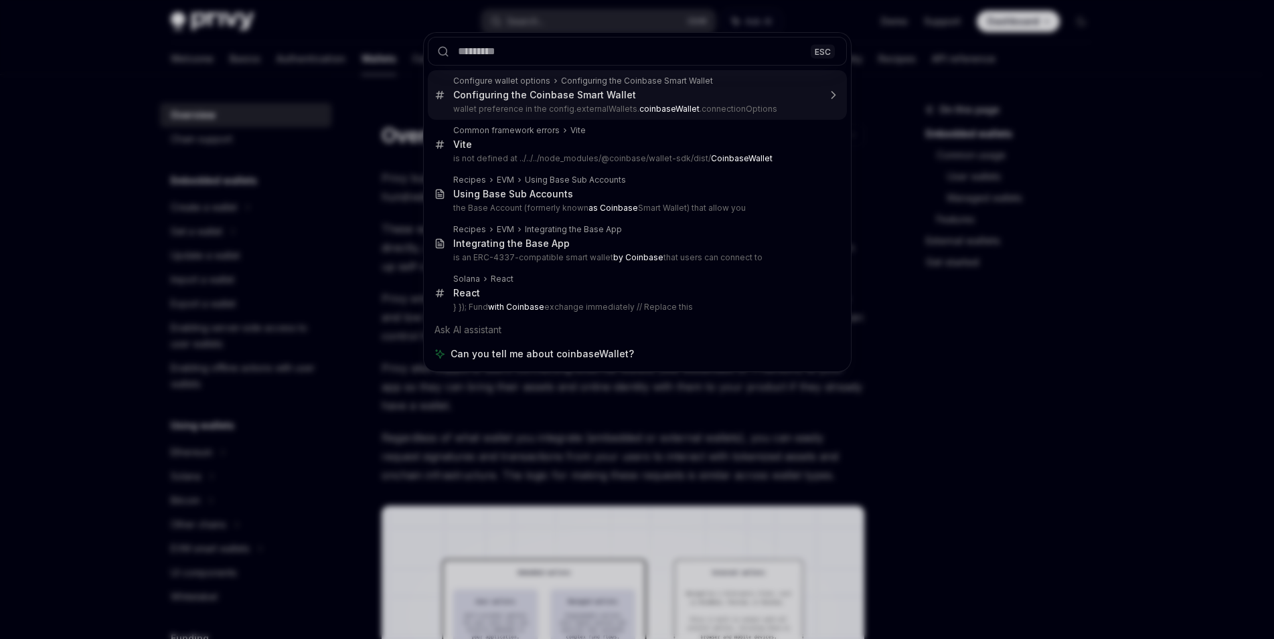
type textarea "*"
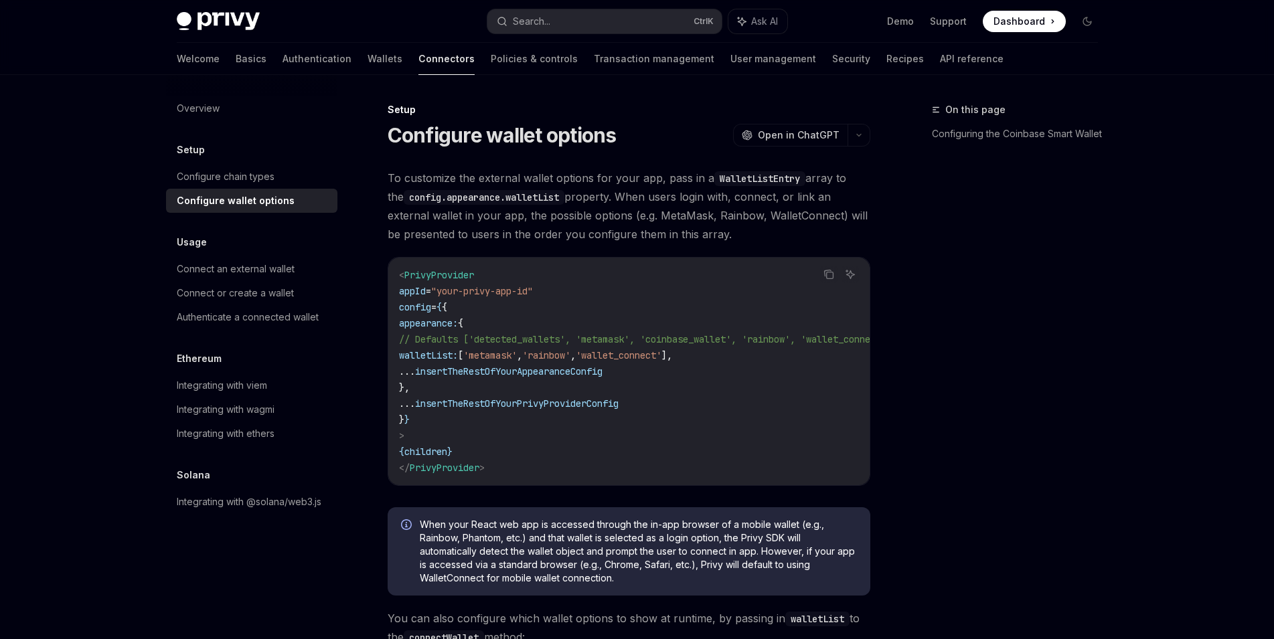
scroll to position [1433, 0]
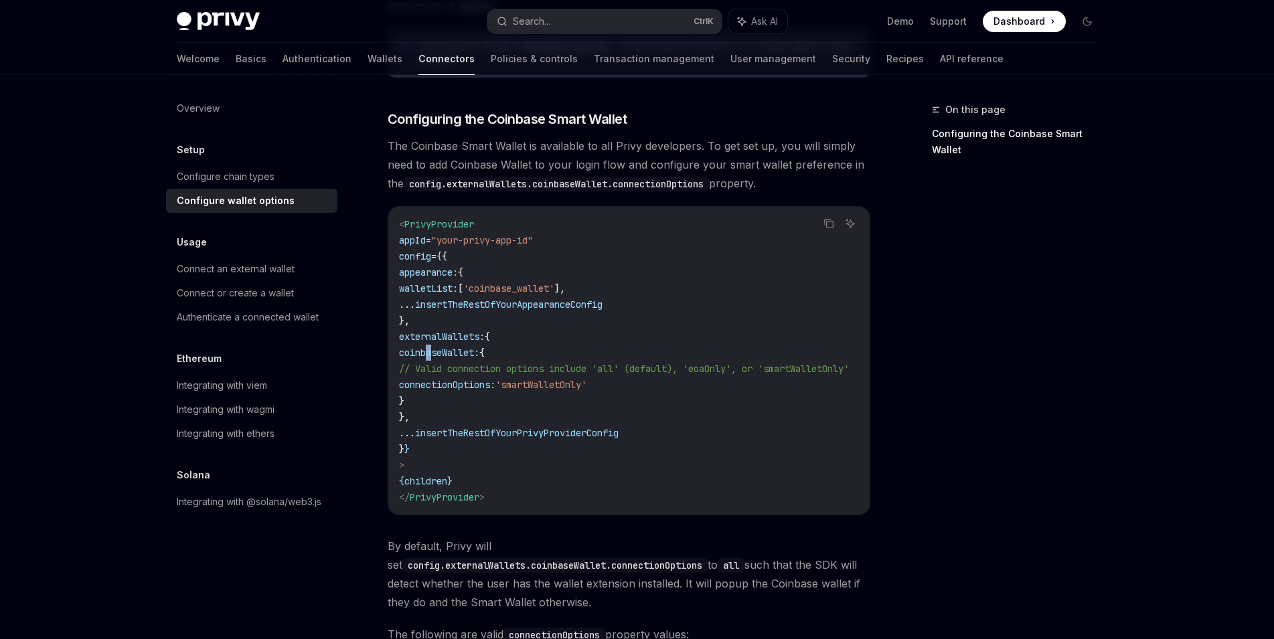
click at [434, 347] on span "coinbaseWallet:" at bounding box center [439, 353] width 80 height 12
click at [431, 347] on span "coinbaseWallet:" at bounding box center [439, 353] width 80 height 12
drag, startPoint x: 430, startPoint y: 345, endPoint x: 453, endPoint y: 390, distance: 50.9
click at [453, 390] on code "< PrivyProvider appId = "your-privy-app-id" config = { { appearance: { walletLi…" at bounding box center [640, 360] width 482 height 289
copy code "coinbaseWallet: { // Valid connection options include 'all' (default), 'eoaOnly…"
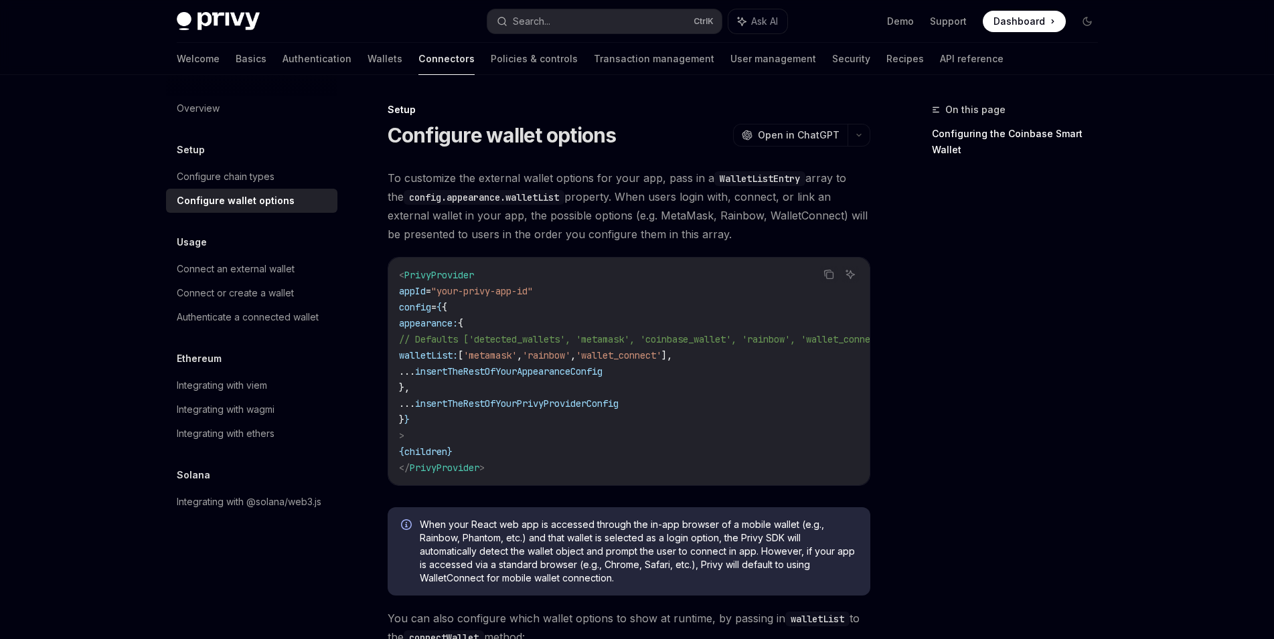
drag, startPoint x: 696, startPoint y: 483, endPoint x: 760, endPoint y: 481, distance: 64.3
click at [760, 481] on div "< PrivyProvider appId = "your-privy-app-id" config = { { appearance: { // Defau…" at bounding box center [628, 372] width 481 height 228
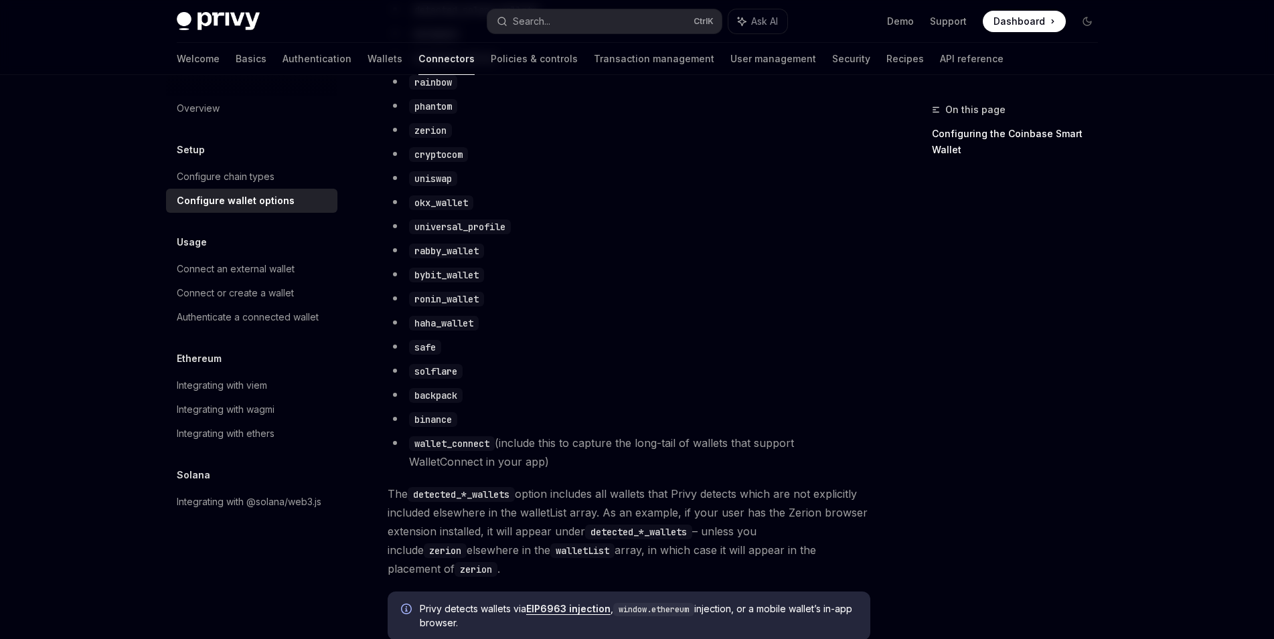
scroll to position [736, 0]
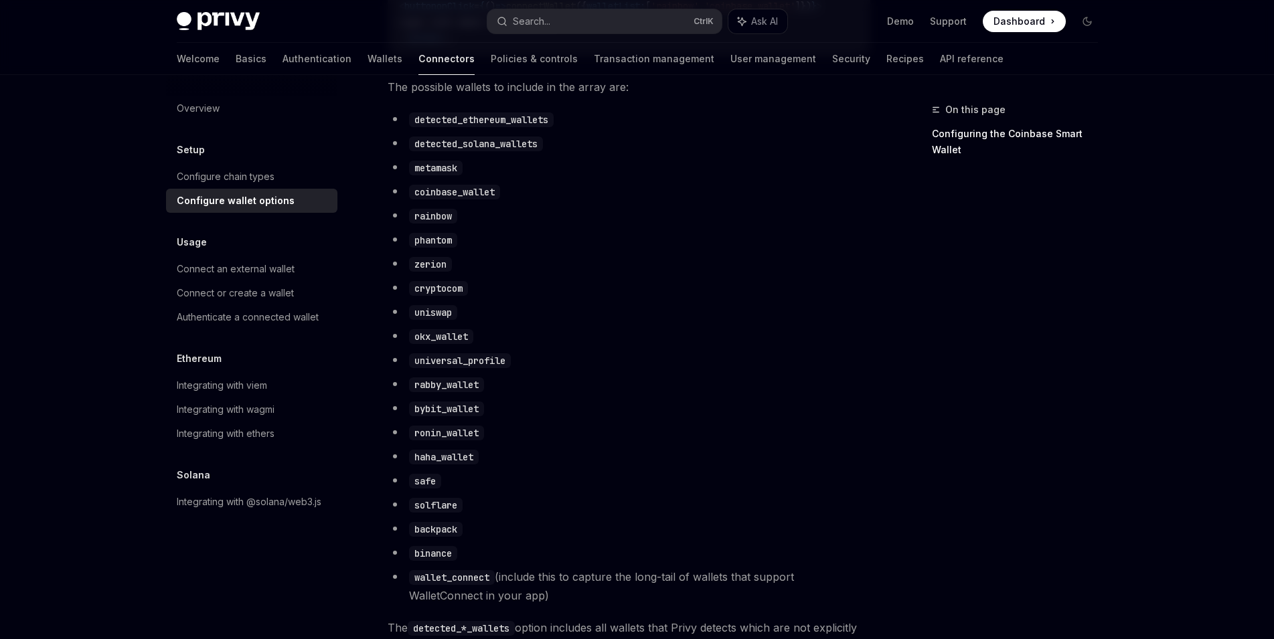
click at [471, 127] on code "detected_ethereum_wallets" at bounding box center [481, 119] width 145 height 15
copy code "detected_ethereum_wallets"
click at [719, 145] on li "detected_solana_wallets" at bounding box center [629, 143] width 483 height 19
